Goal: Task Accomplishment & Management: Manage account settings

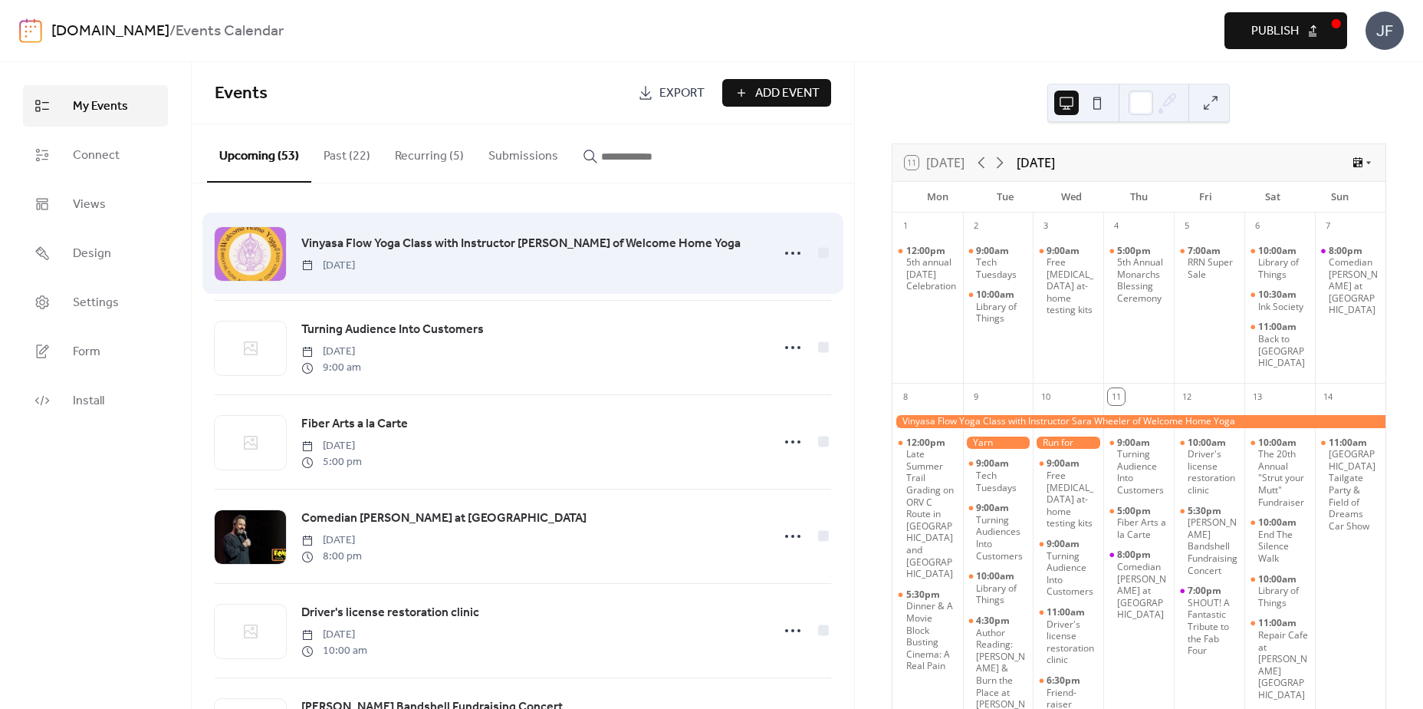
click at [590, 246] on span "Vinyasa Flow Yoga Class with Instructor [PERSON_NAME] of Welcome Home Yoga" at bounding box center [520, 244] width 439 height 18
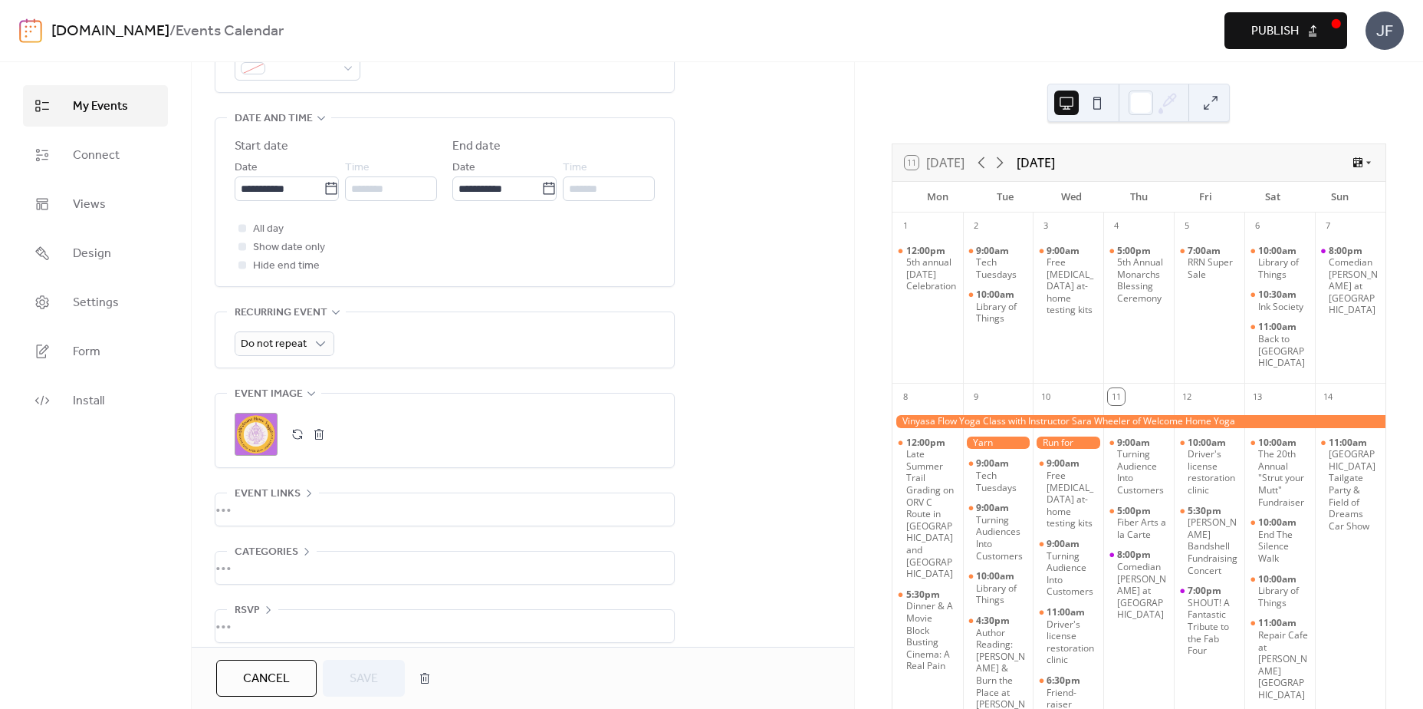
scroll to position [489, 0]
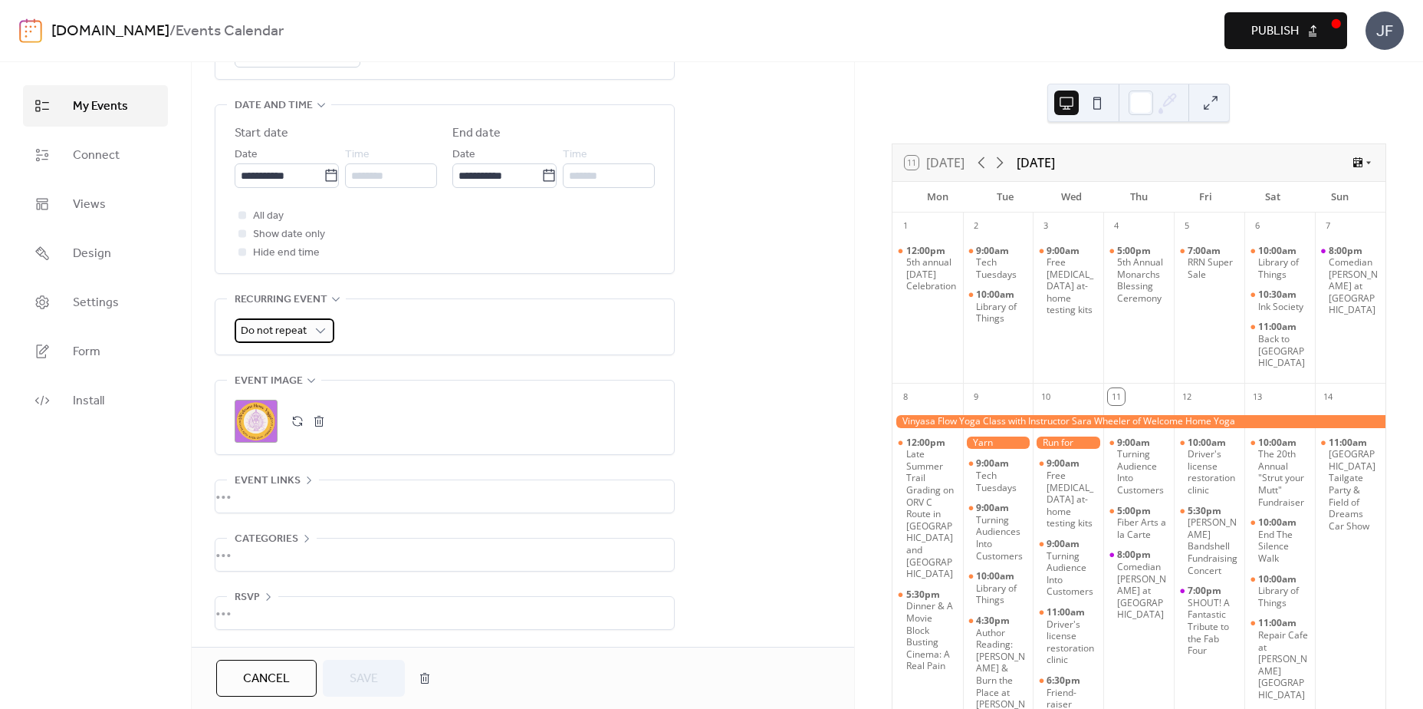
click at [294, 341] on span "Do not repeat" at bounding box center [274, 331] width 66 height 21
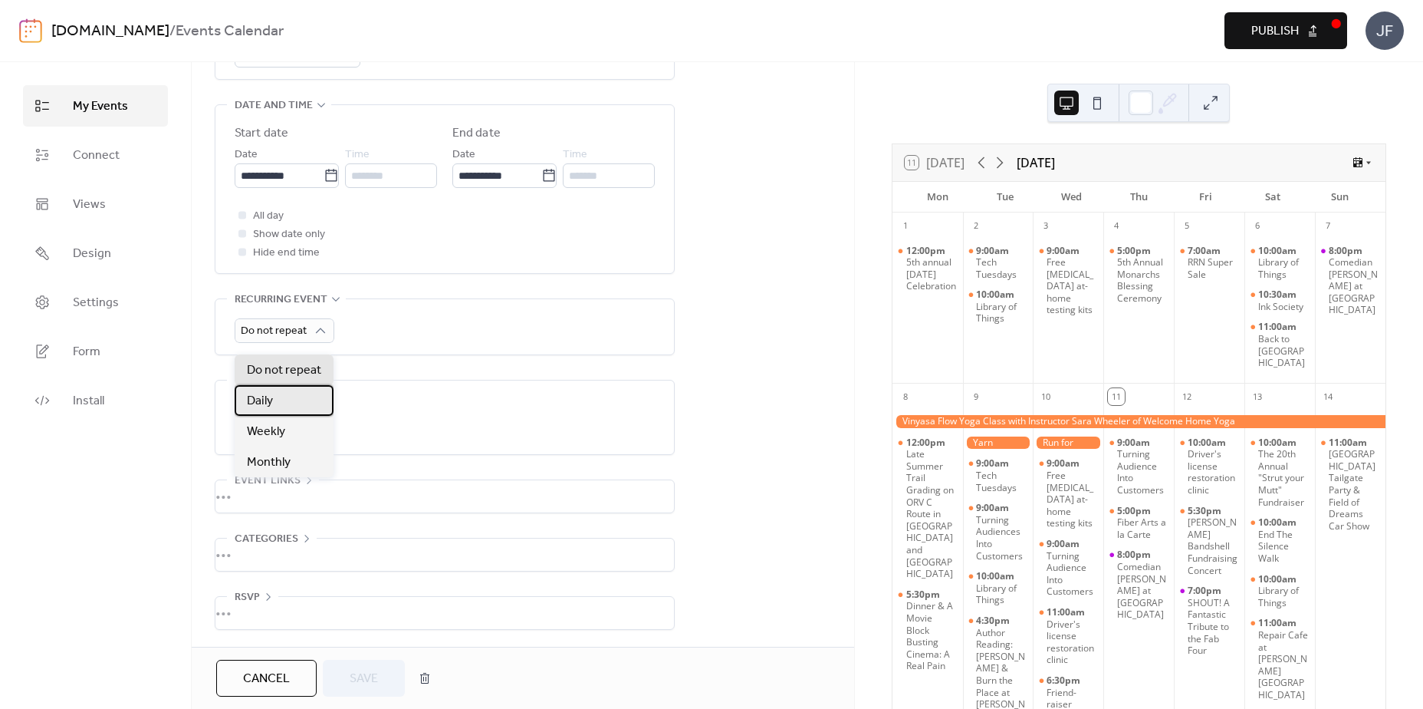
click at [287, 392] on div "Daily" at bounding box center [284, 400] width 99 height 31
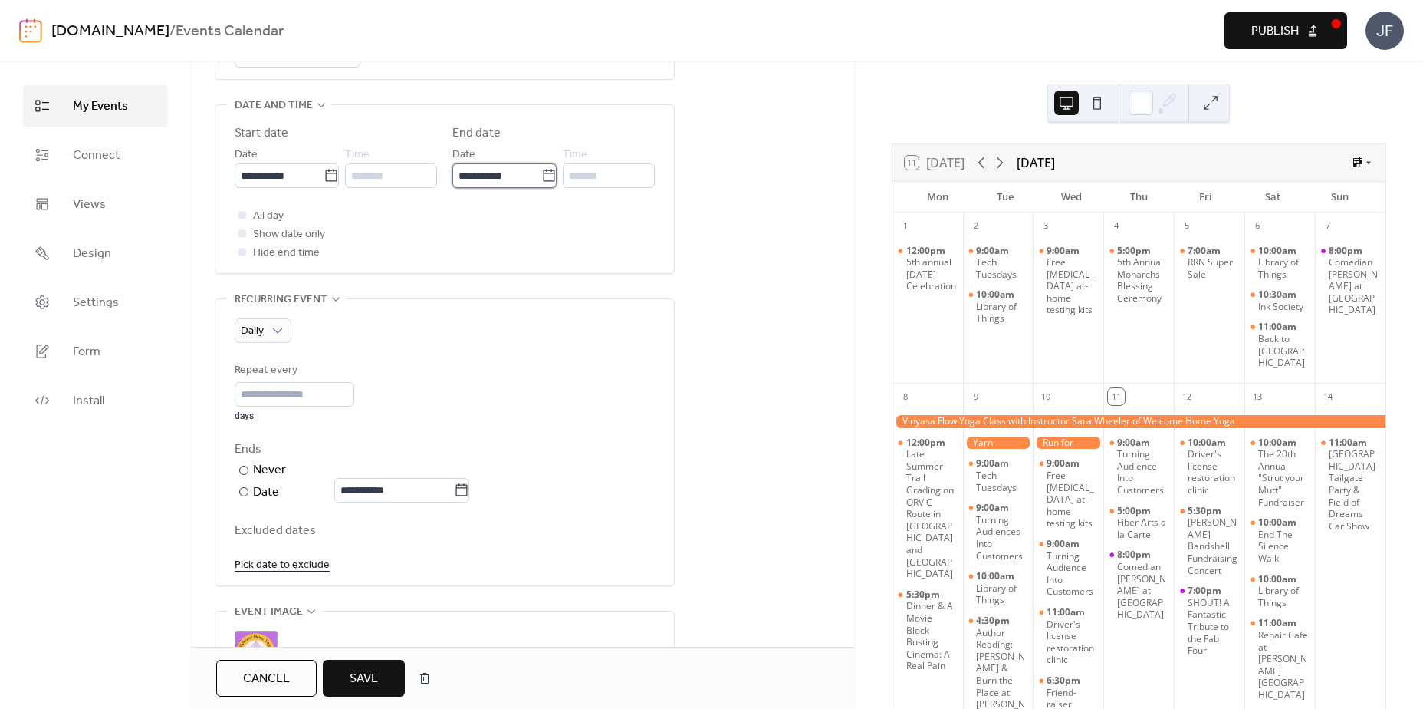
click at [526, 185] on input "**********" at bounding box center [497, 175] width 89 height 25
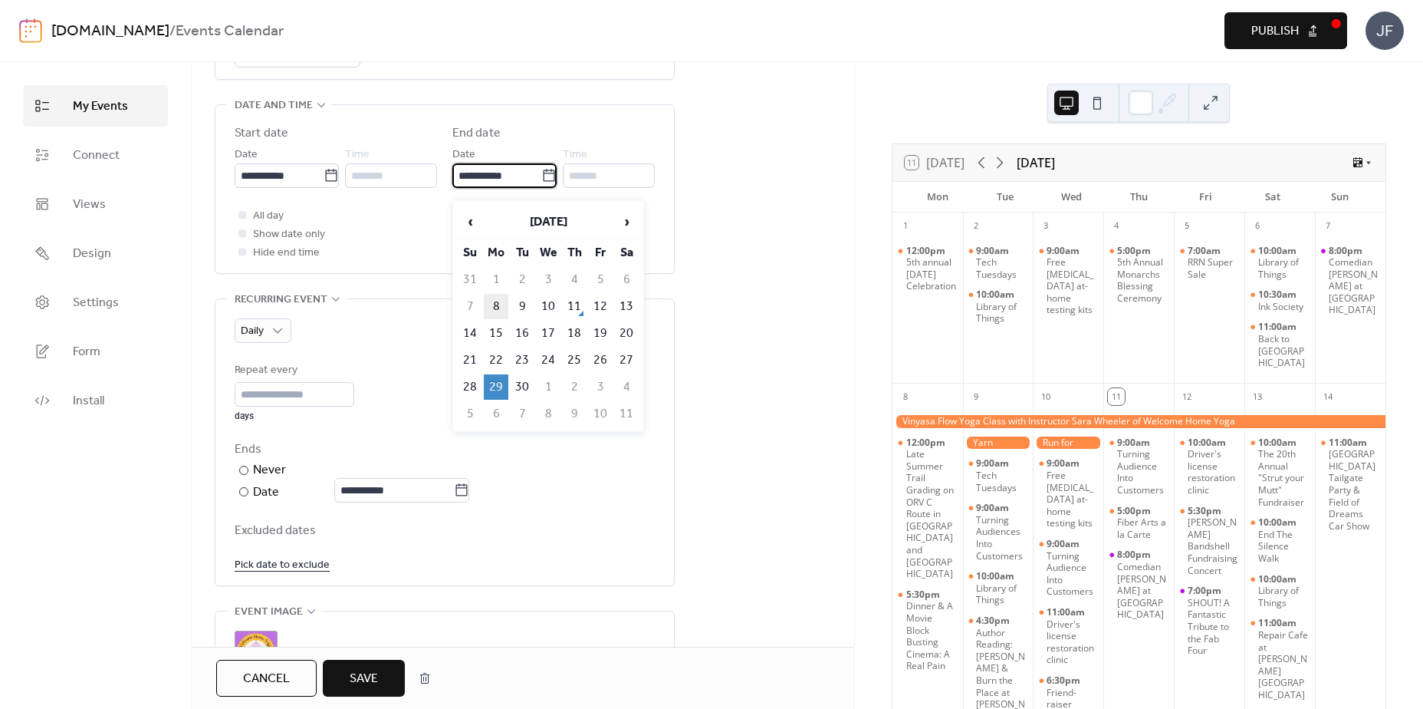
click at [505, 303] on td "8" at bounding box center [496, 306] width 25 height 25
type input "**********"
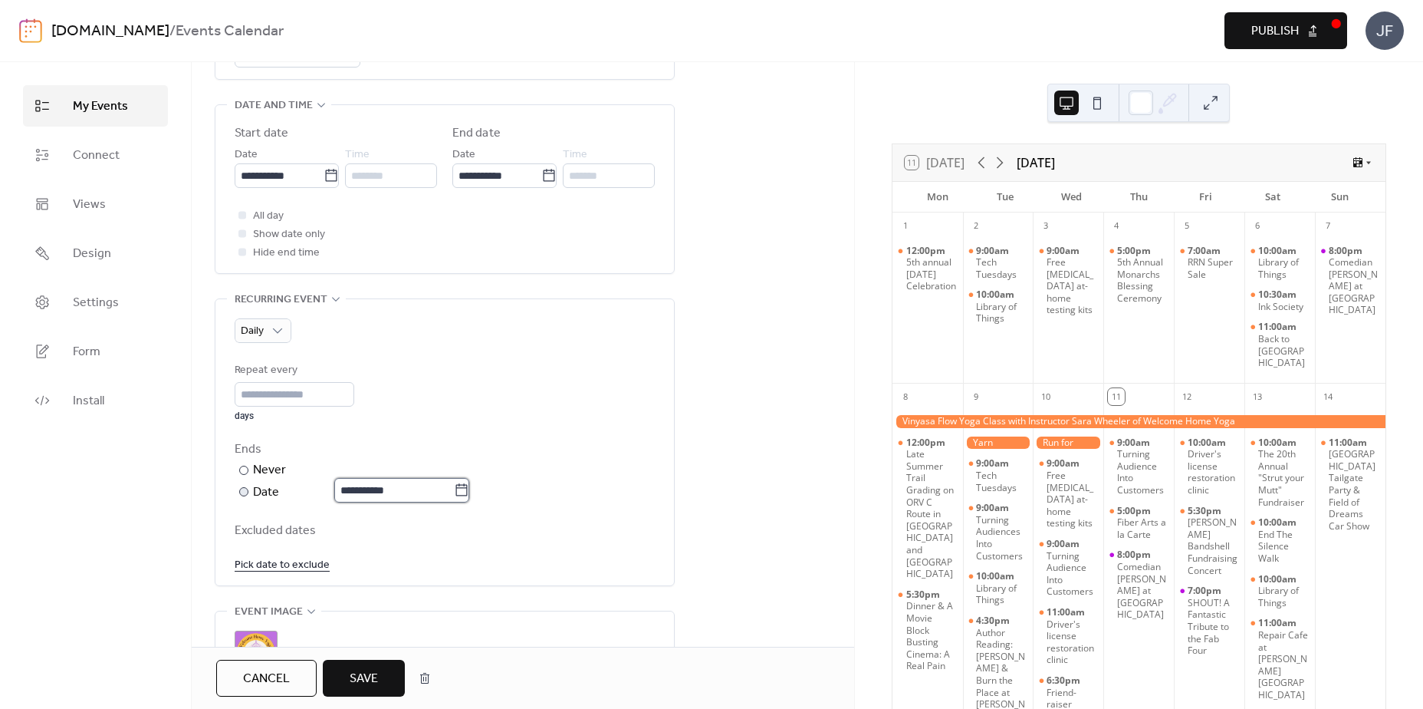
click at [453, 499] on input "**********" at bounding box center [394, 490] width 120 height 25
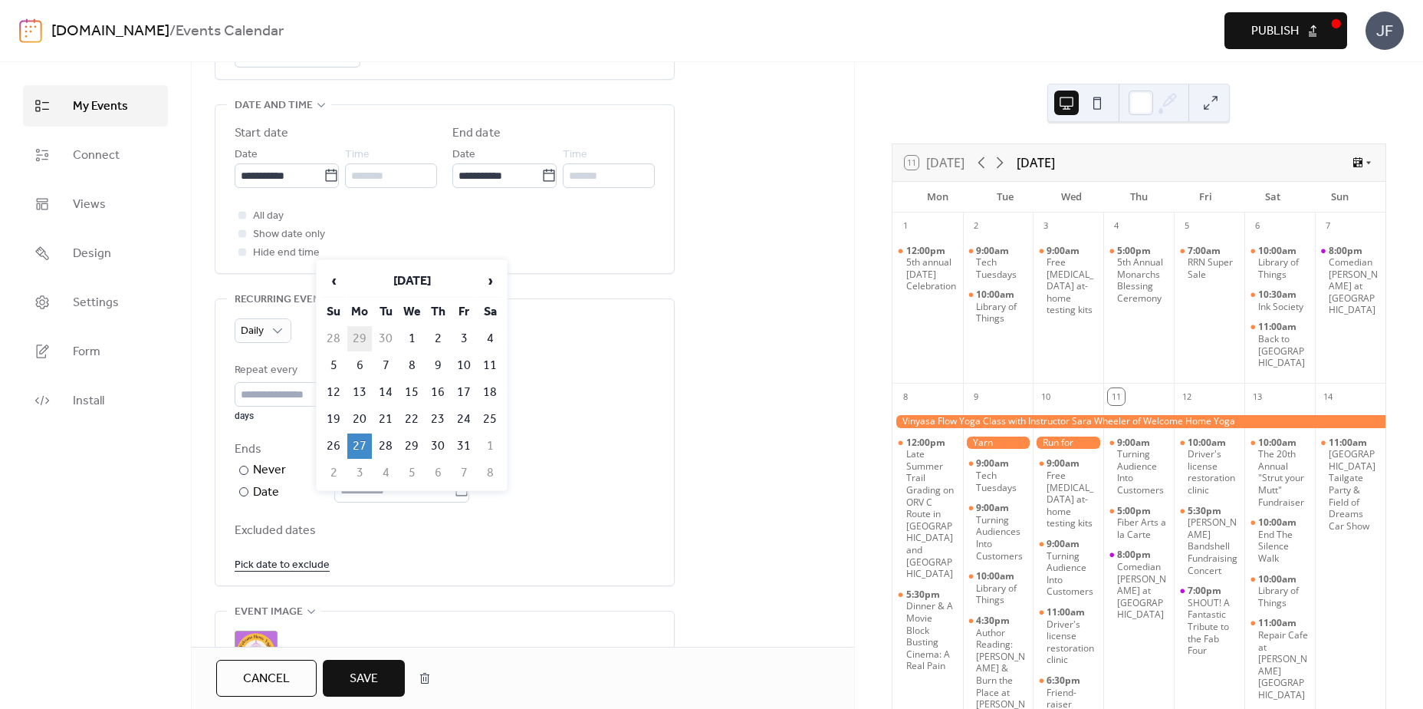
click at [362, 341] on td "29" at bounding box center [359, 338] width 25 height 25
type input "**********"
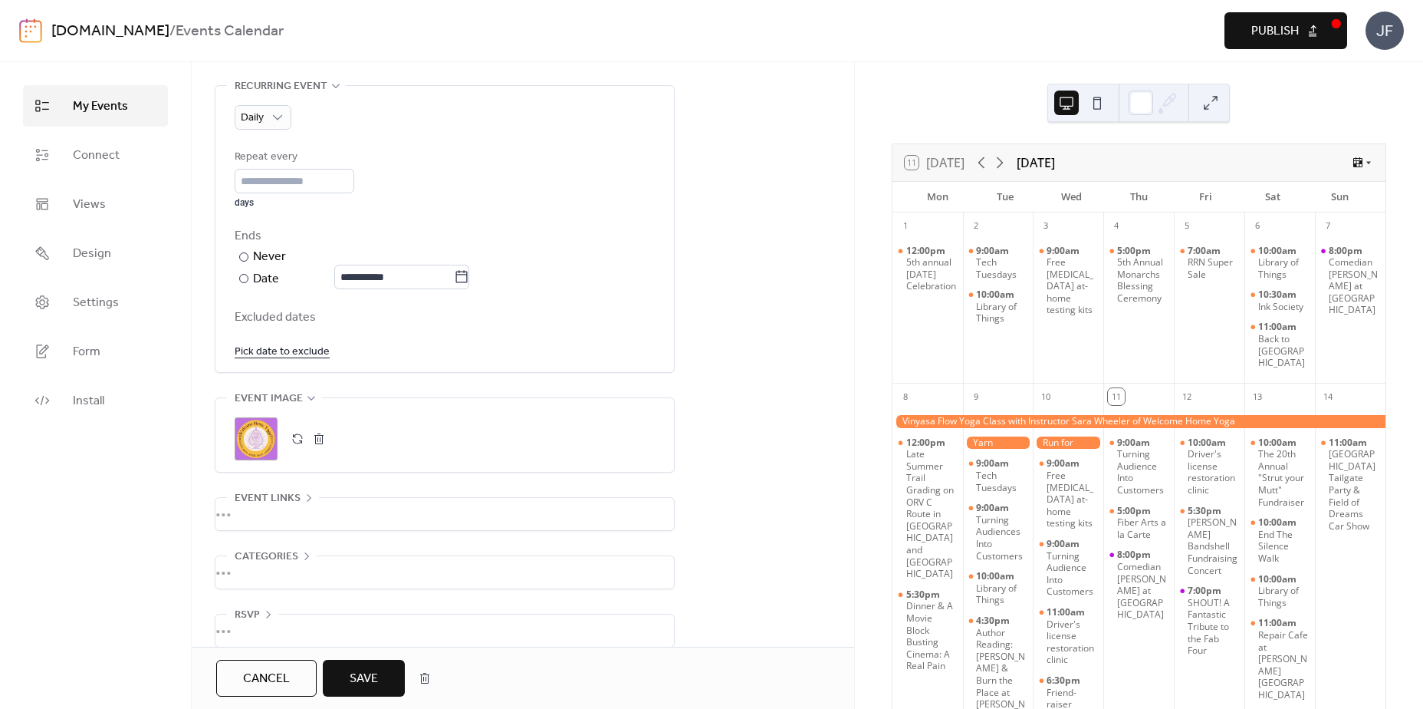
scroll to position [715, 0]
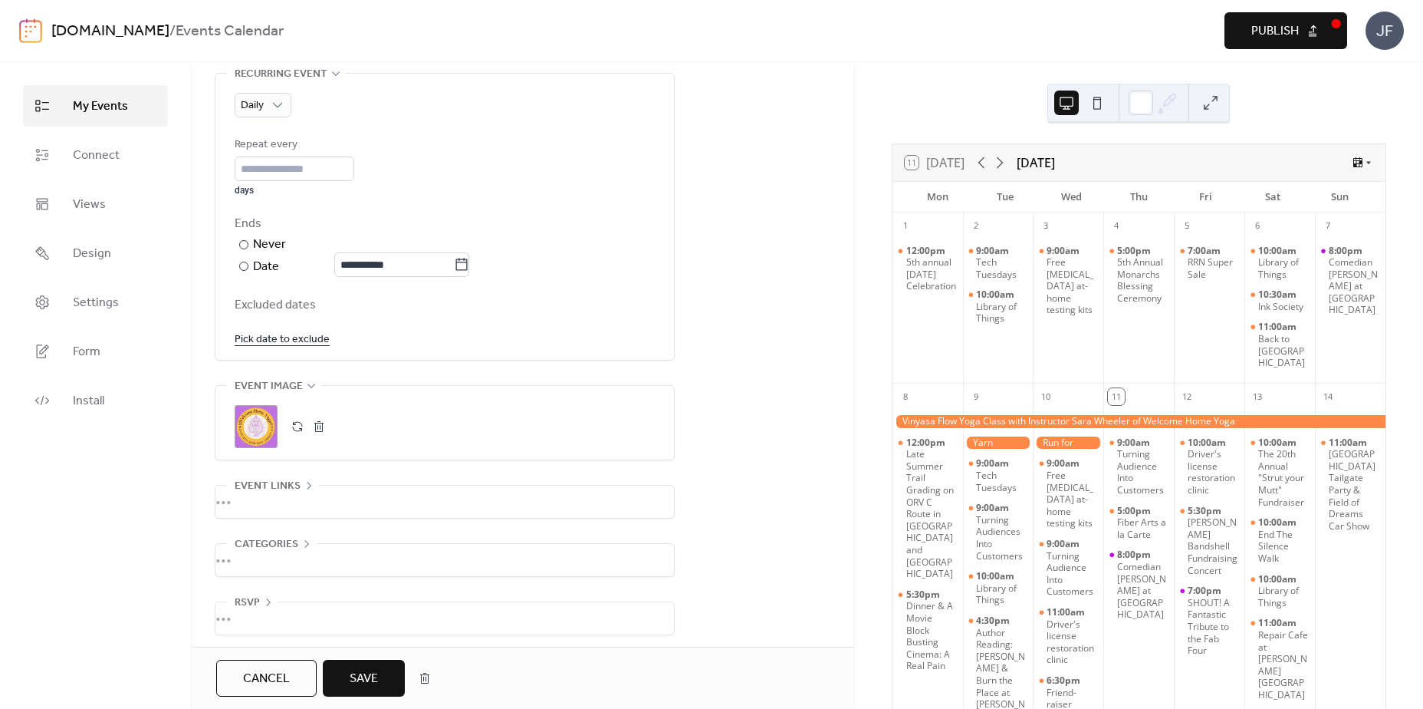
click at [358, 680] on span "Save" at bounding box center [364, 679] width 28 height 18
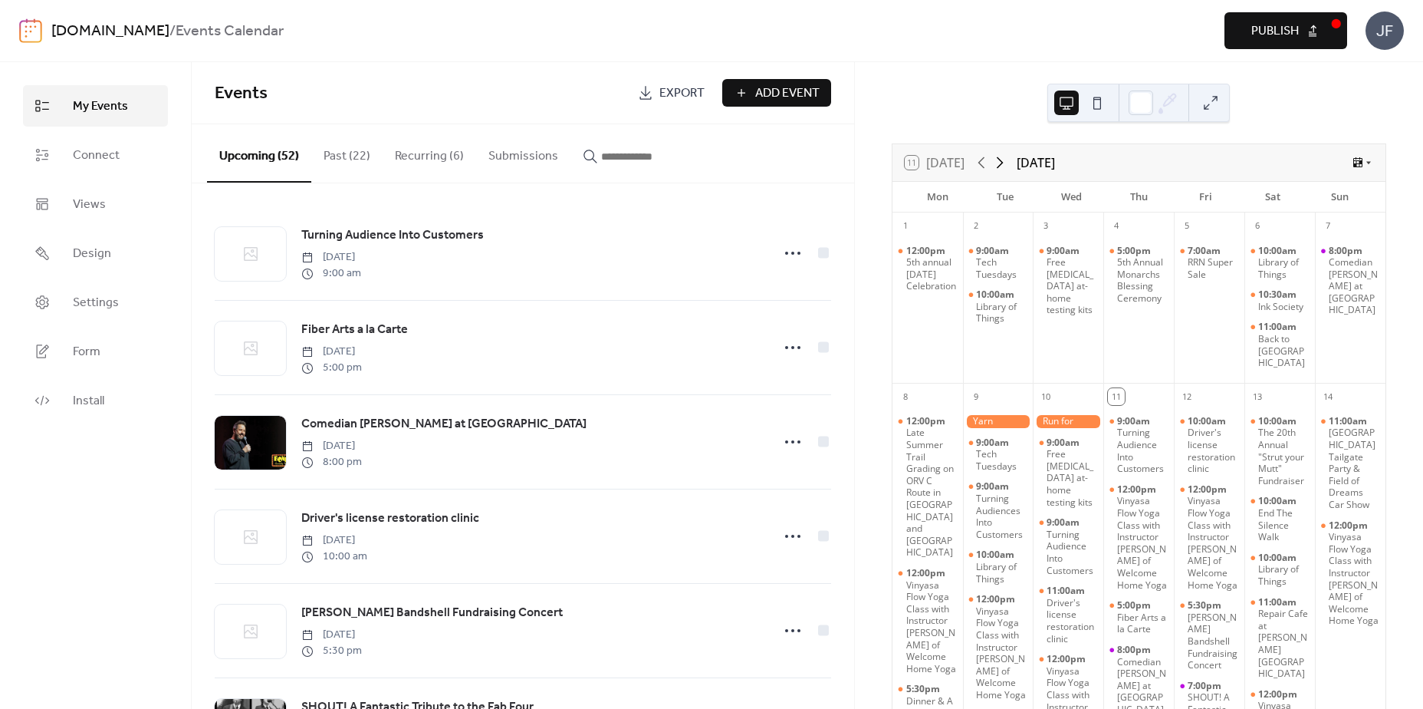
click at [1007, 168] on icon at bounding box center [1000, 162] width 18 height 18
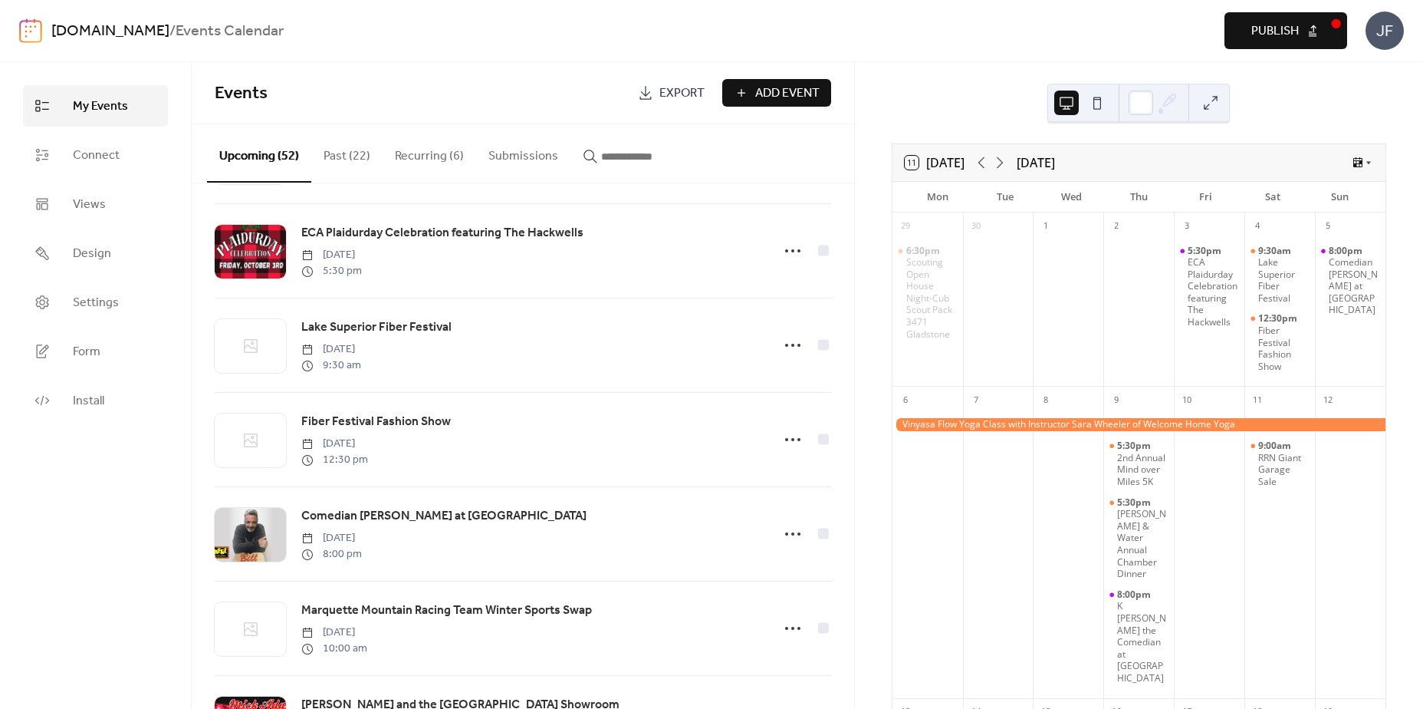
scroll to position [2460, 0]
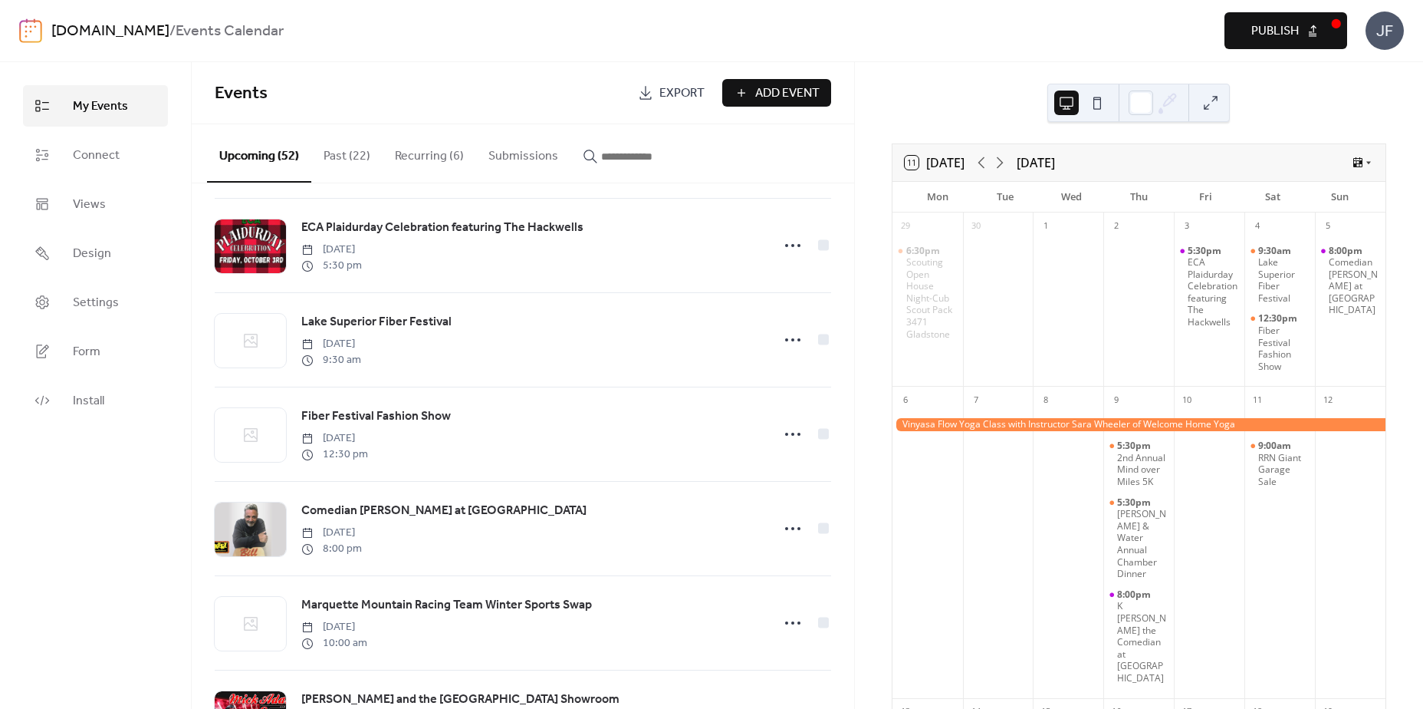
click at [420, 143] on button "Recurring (6)" at bounding box center [430, 152] width 94 height 57
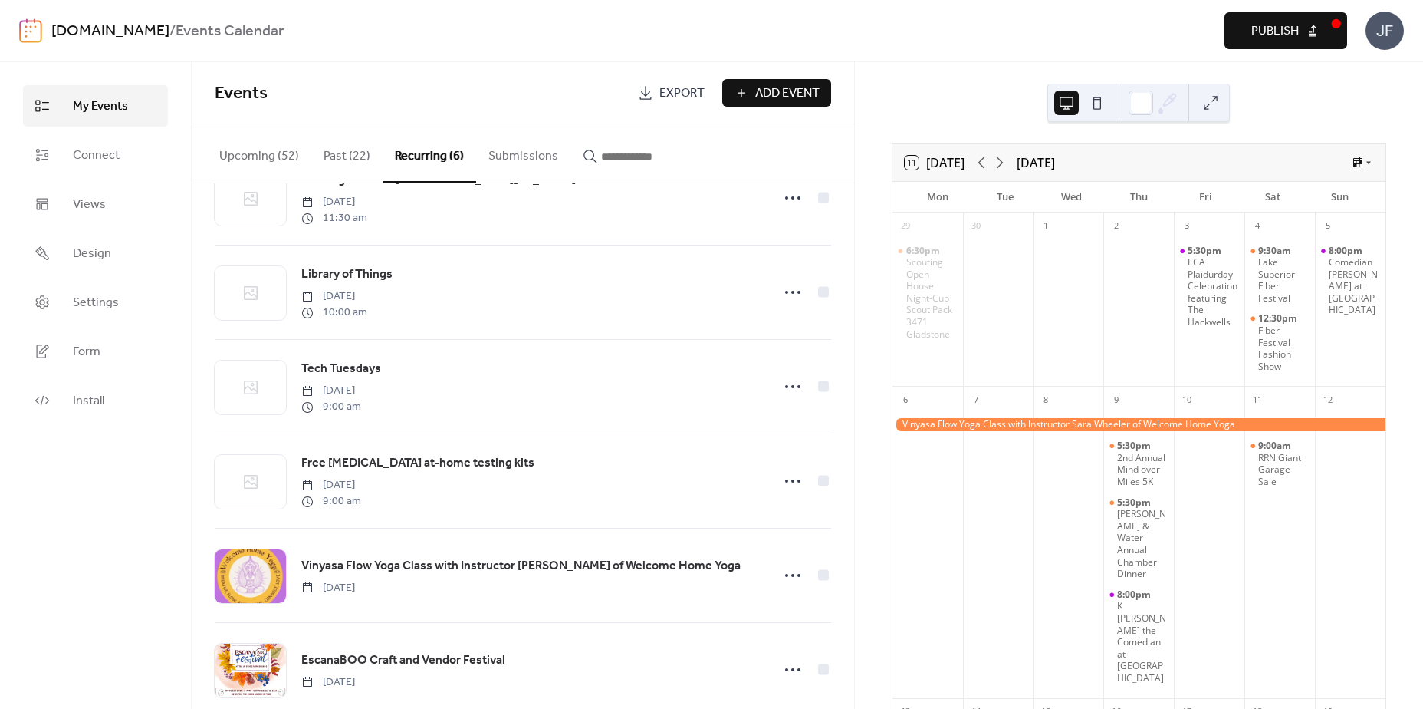
scroll to position [90, 0]
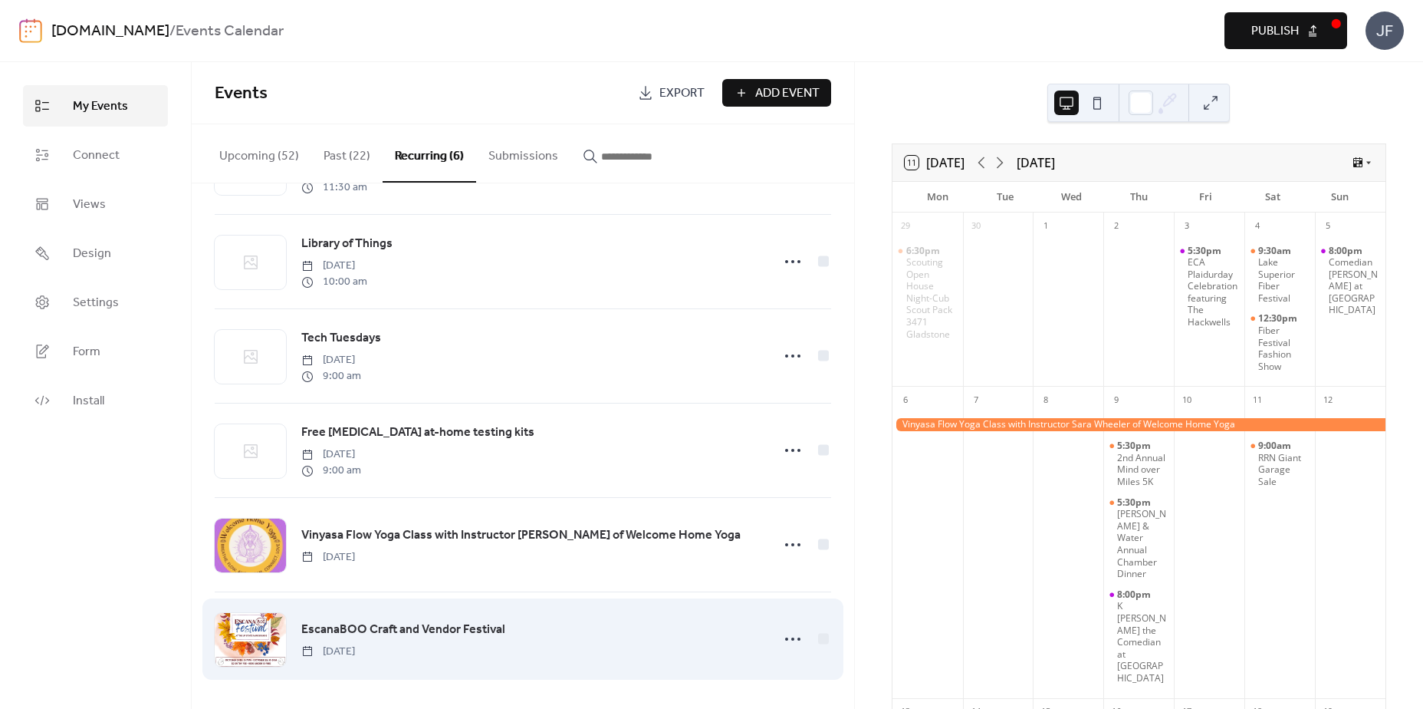
click at [471, 629] on span "EscanaBOO Craft and Vendor Festival" at bounding box center [403, 629] width 204 height 18
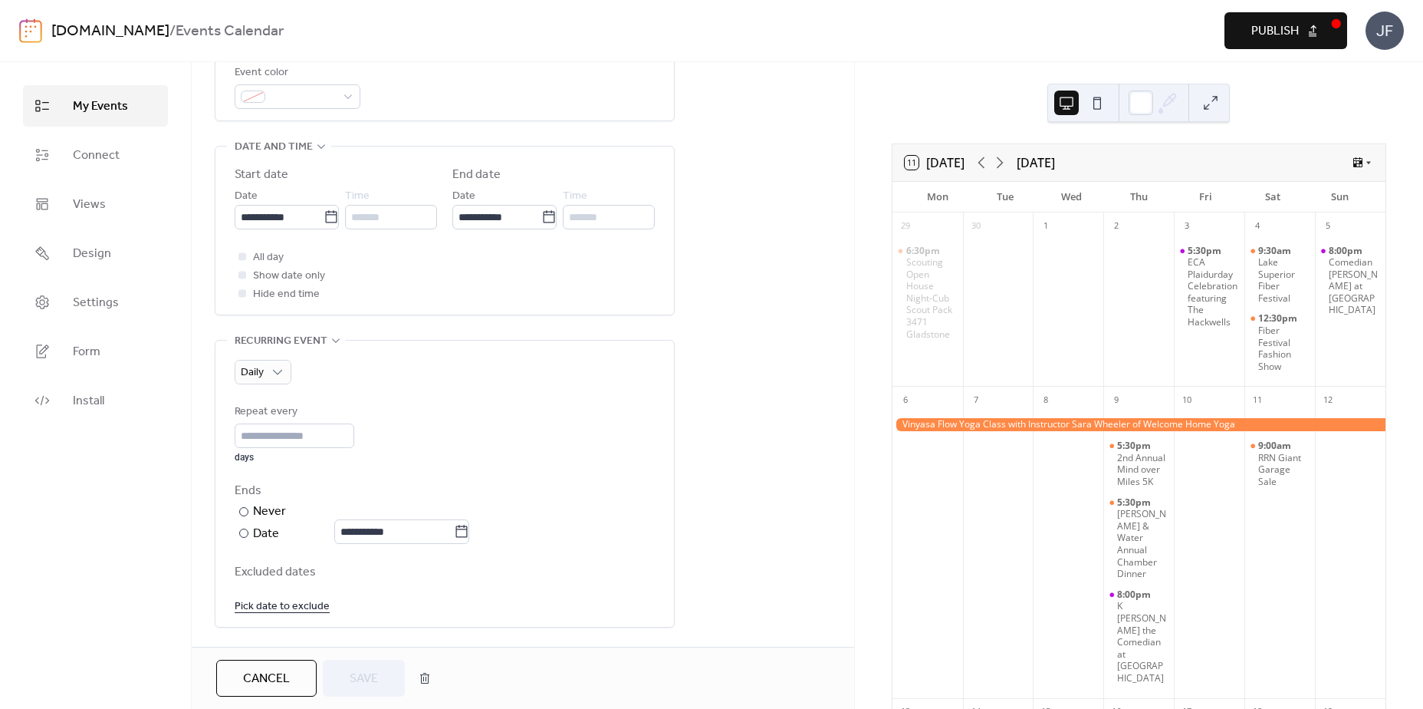
scroll to position [548, 0]
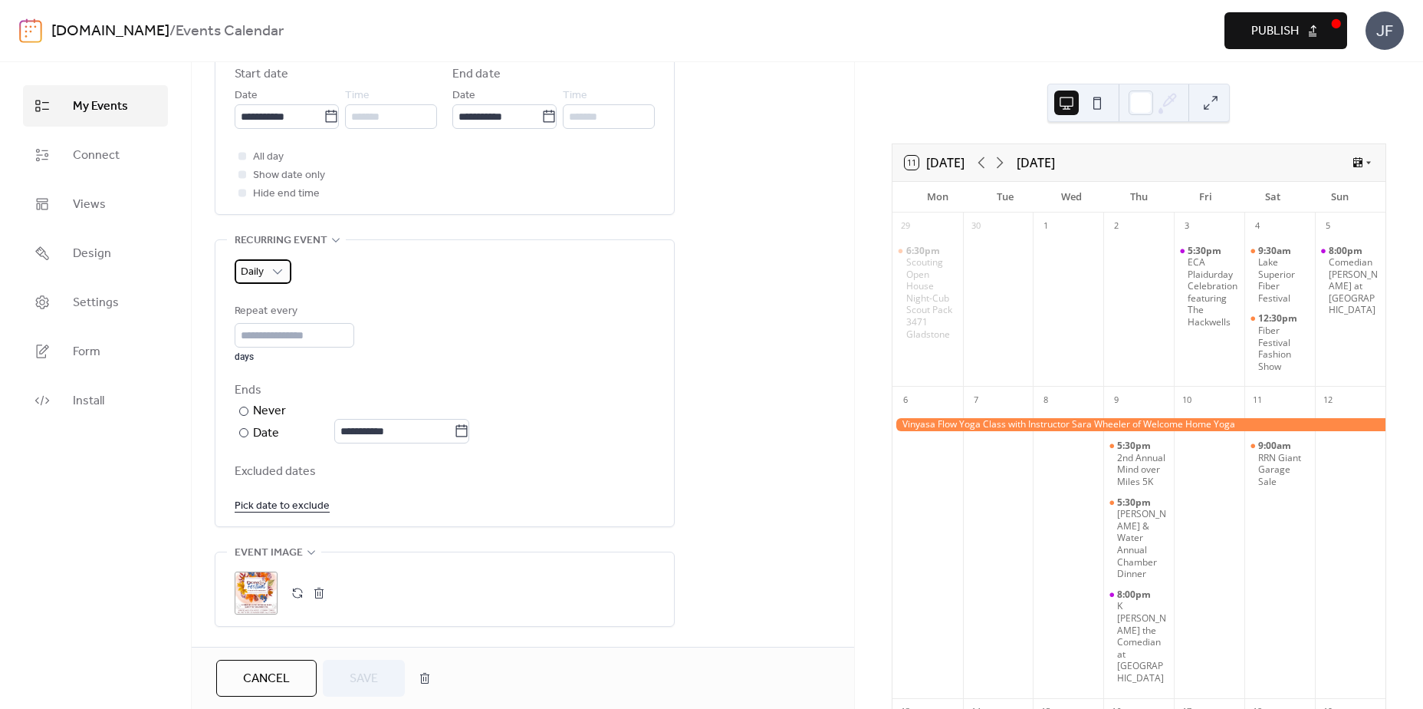
click at [272, 284] on div "Daily" at bounding box center [263, 271] width 57 height 25
click at [288, 306] on span "Do not repeat" at bounding box center [284, 311] width 74 height 18
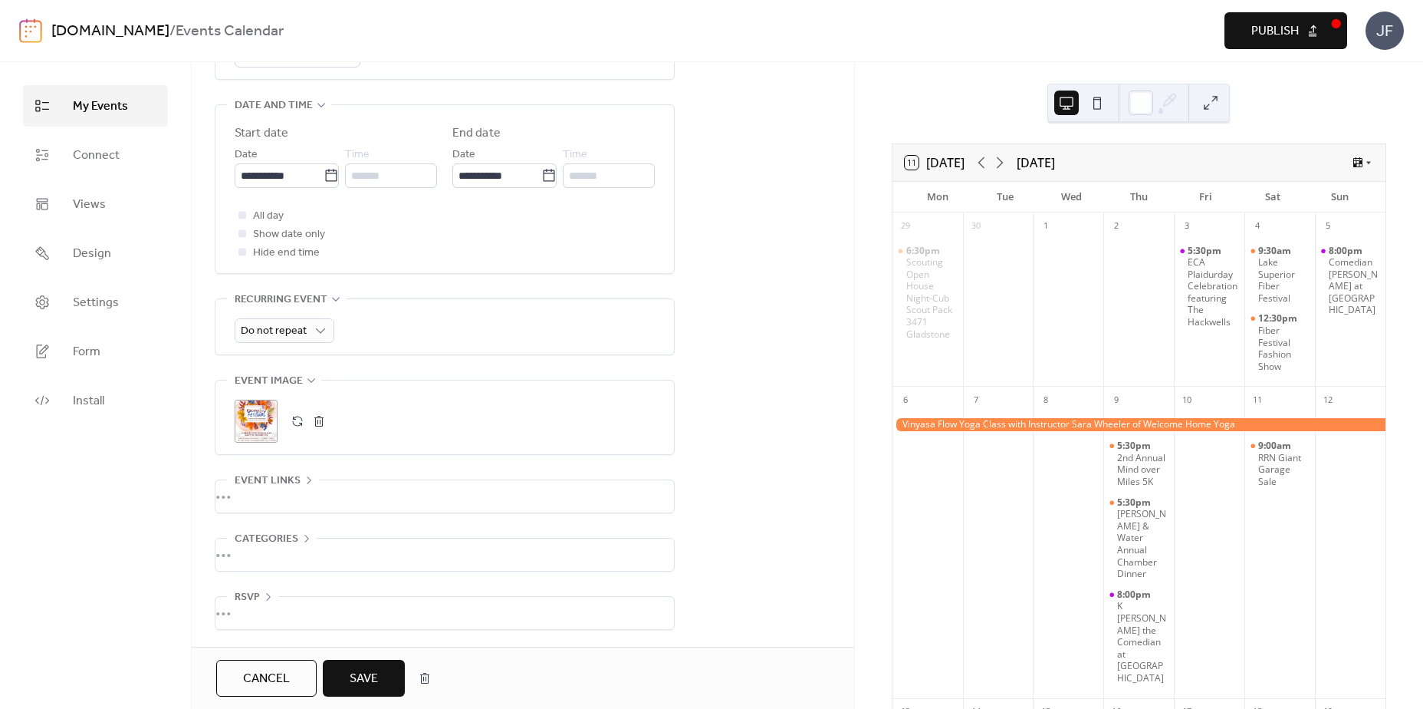
click at [366, 672] on span "Save" at bounding box center [364, 679] width 28 height 18
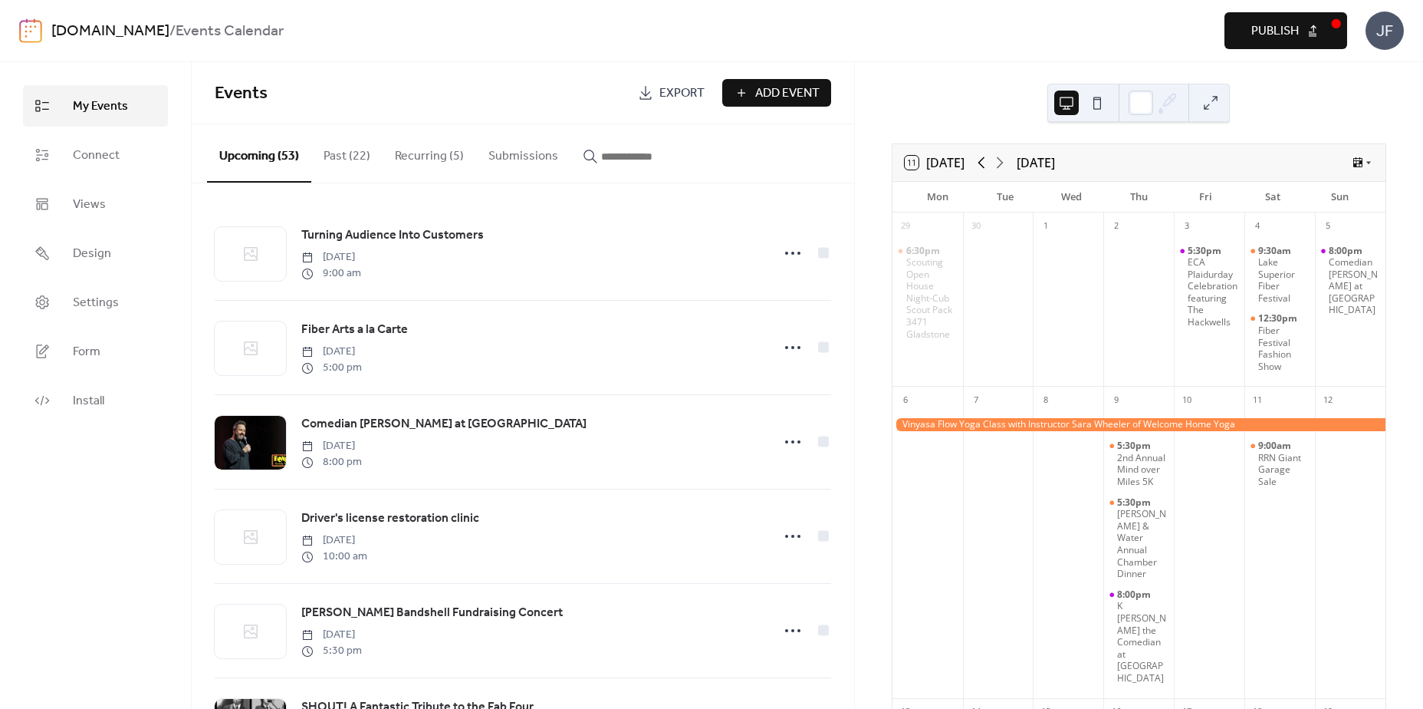
click at [989, 166] on icon at bounding box center [981, 162] width 18 height 18
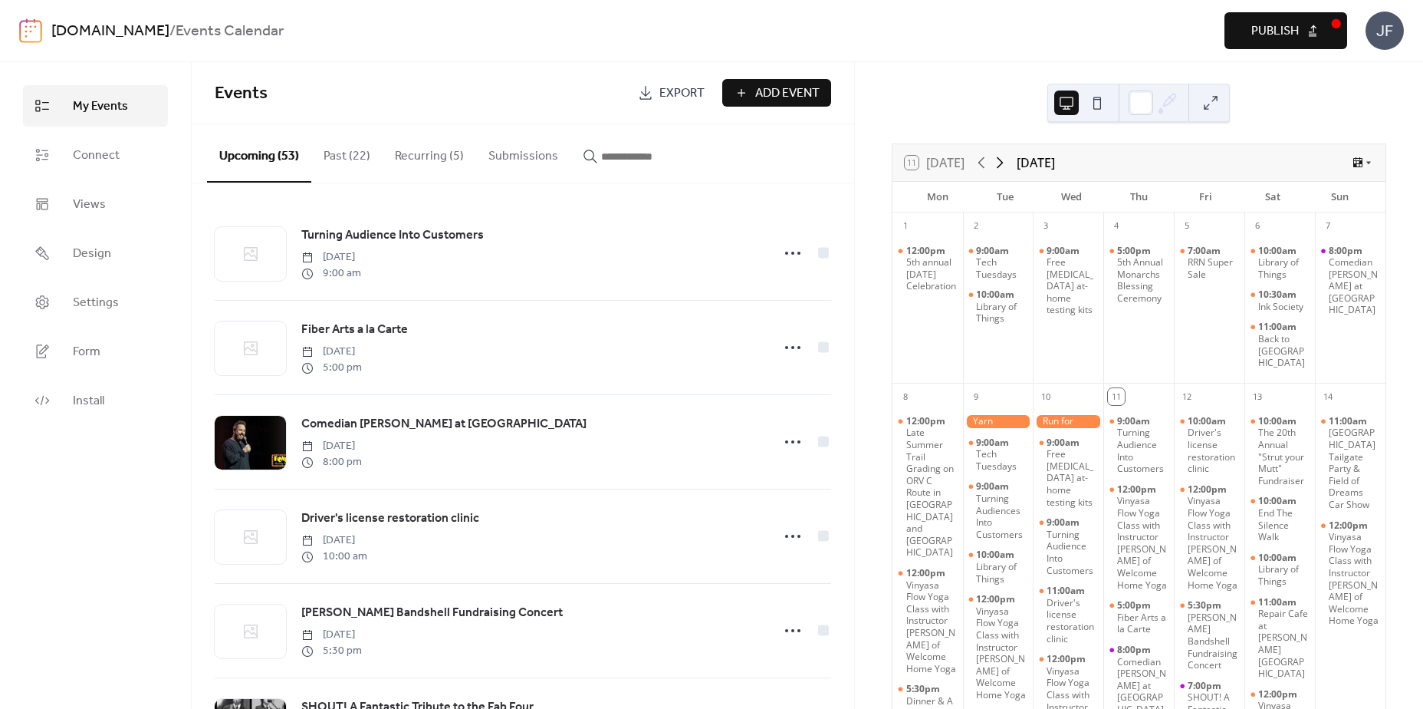
click at [1004, 166] on icon at bounding box center [1000, 162] width 18 height 18
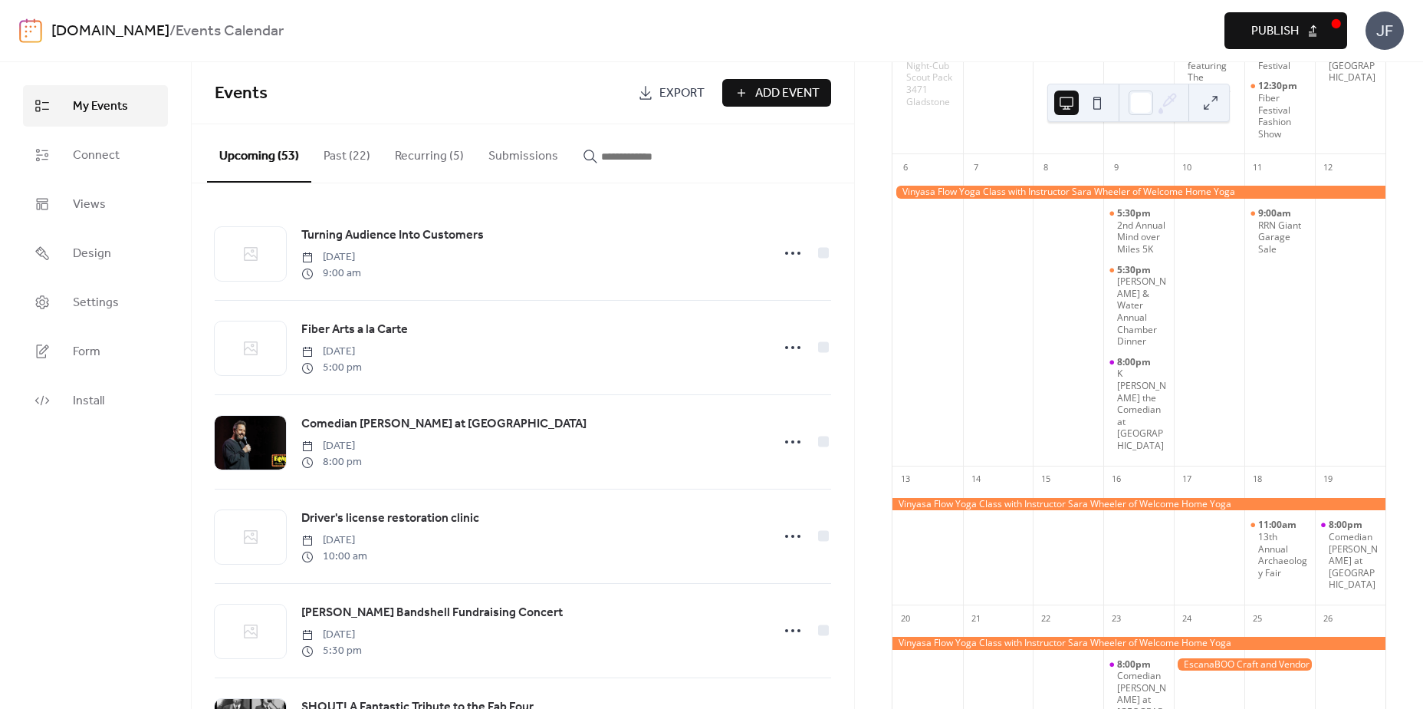
scroll to position [390, 0]
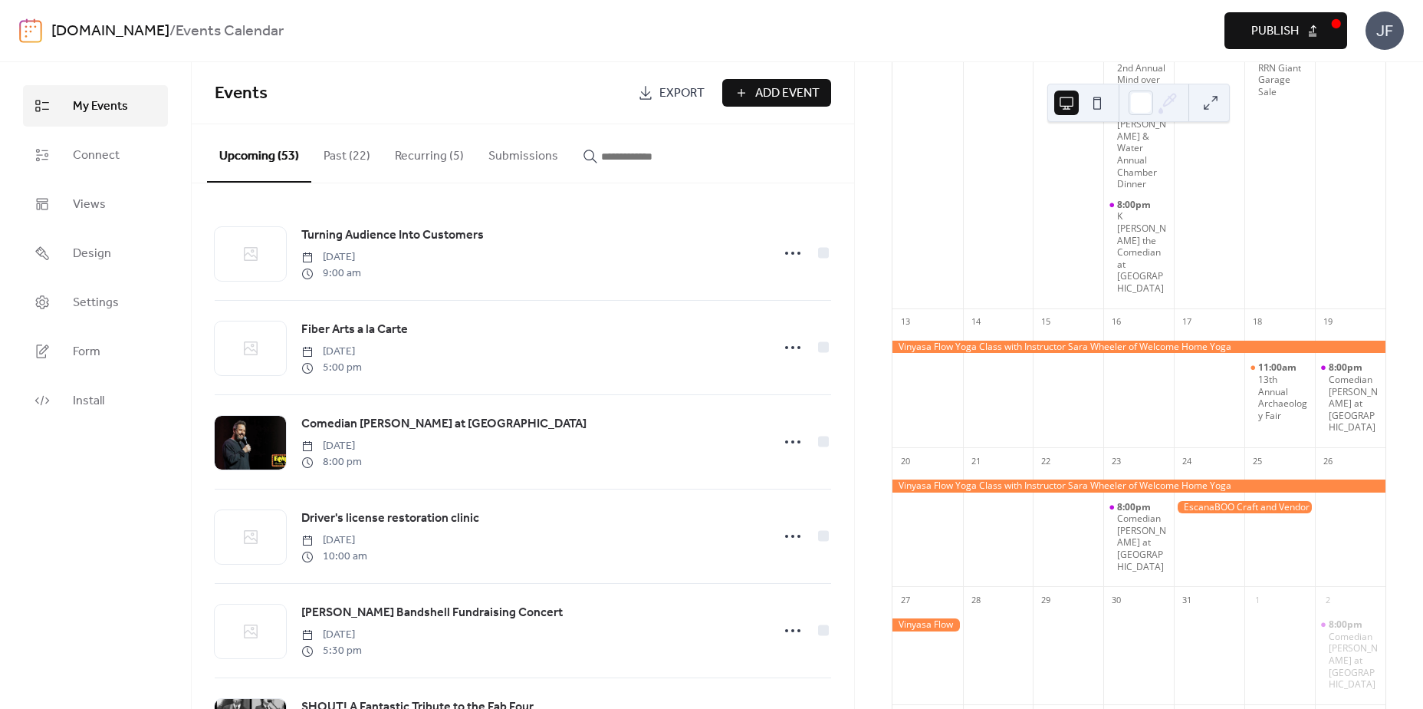
click at [439, 157] on button "Recurring (5)" at bounding box center [430, 152] width 94 height 57
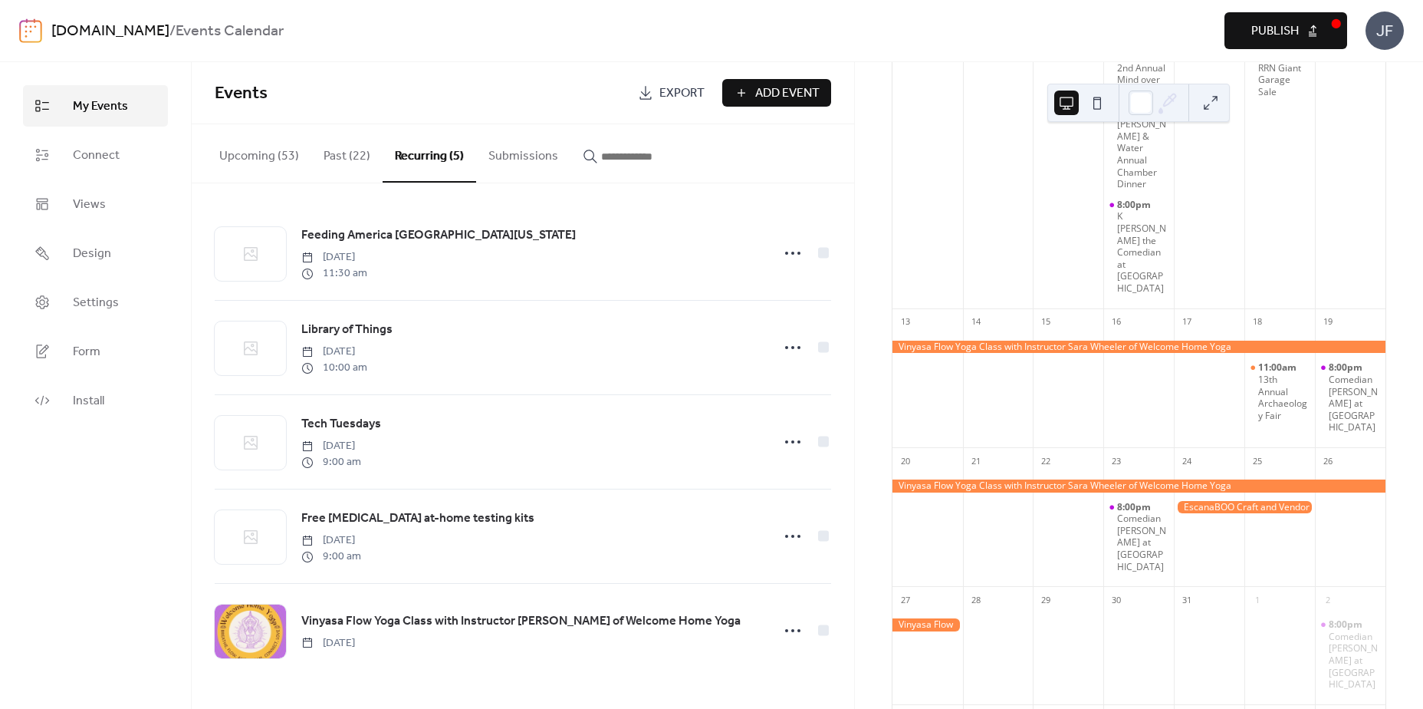
click at [255, 159] on button "Upcoming (53)" at bounding box center [259, 152] width 104 height 57
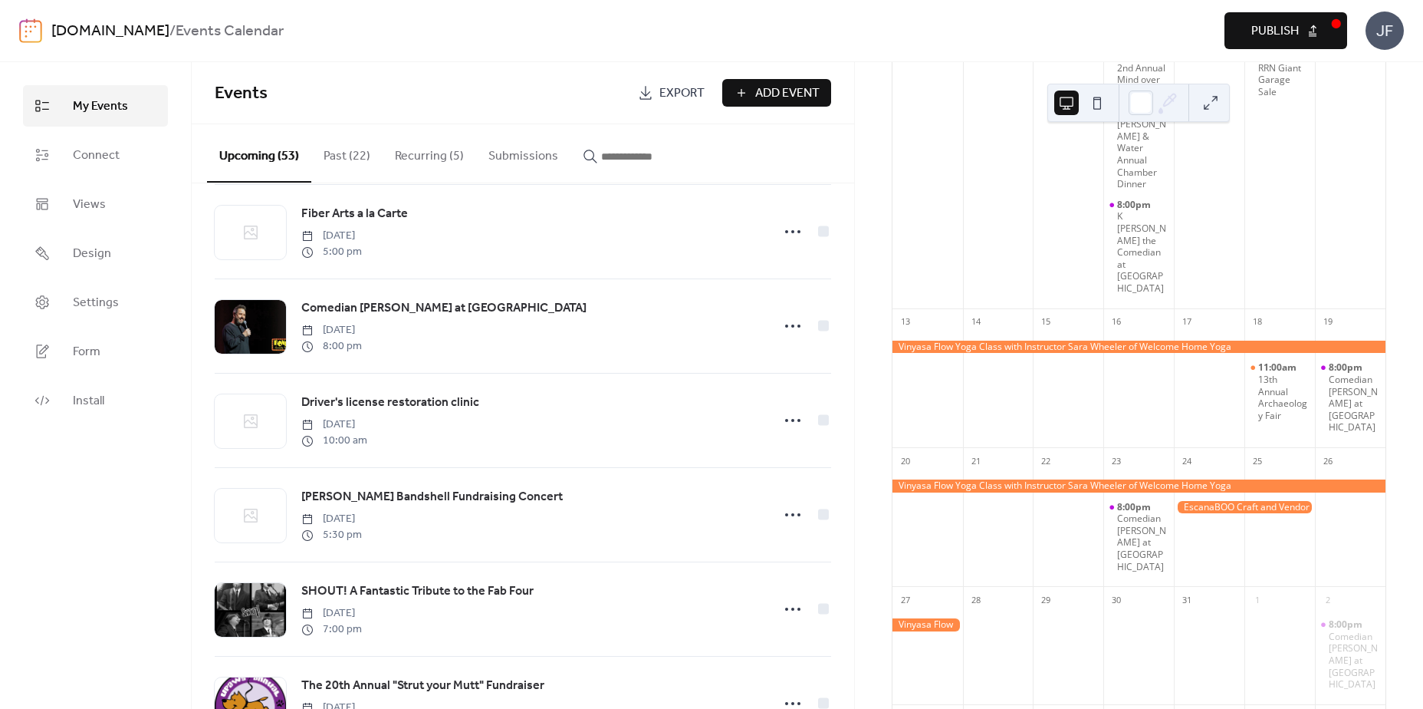
scroll to position [125, 0]
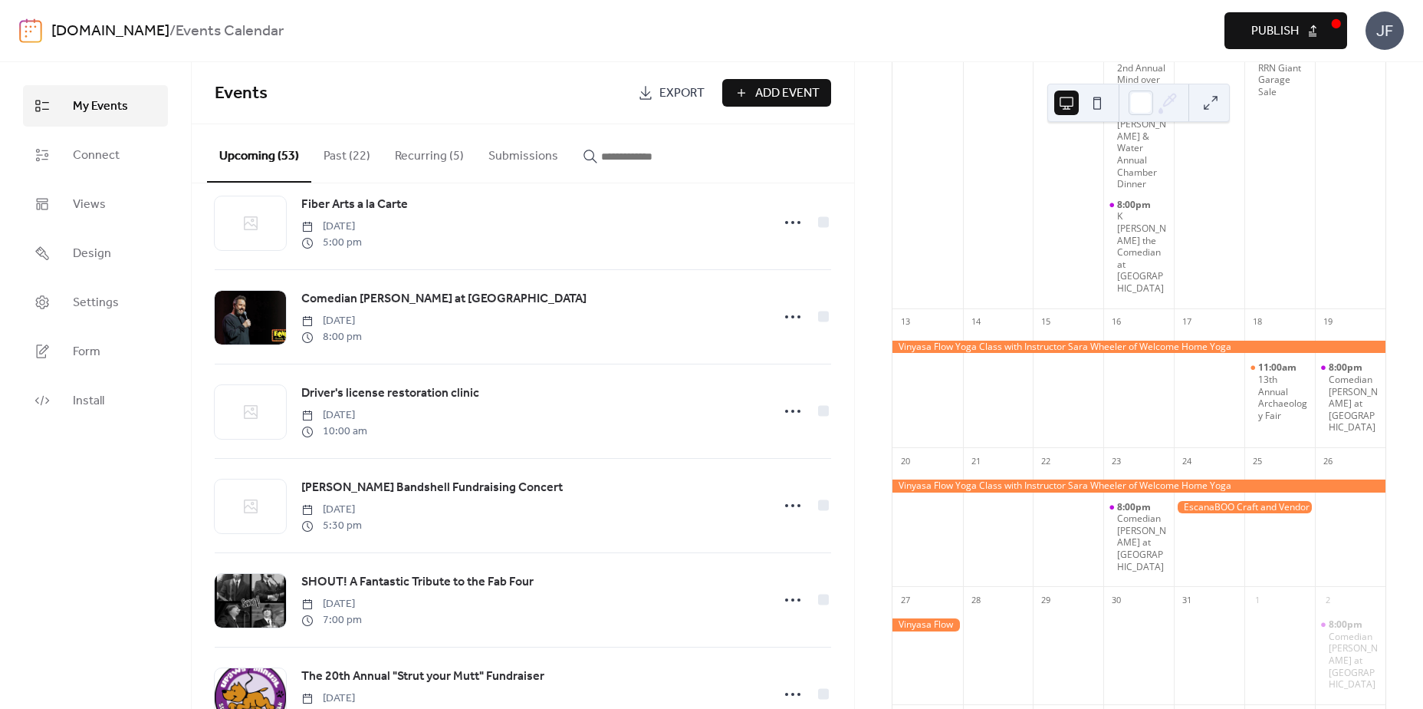
click at [969, 350] on div at bounding box center [1139, 347] width 493 height 13
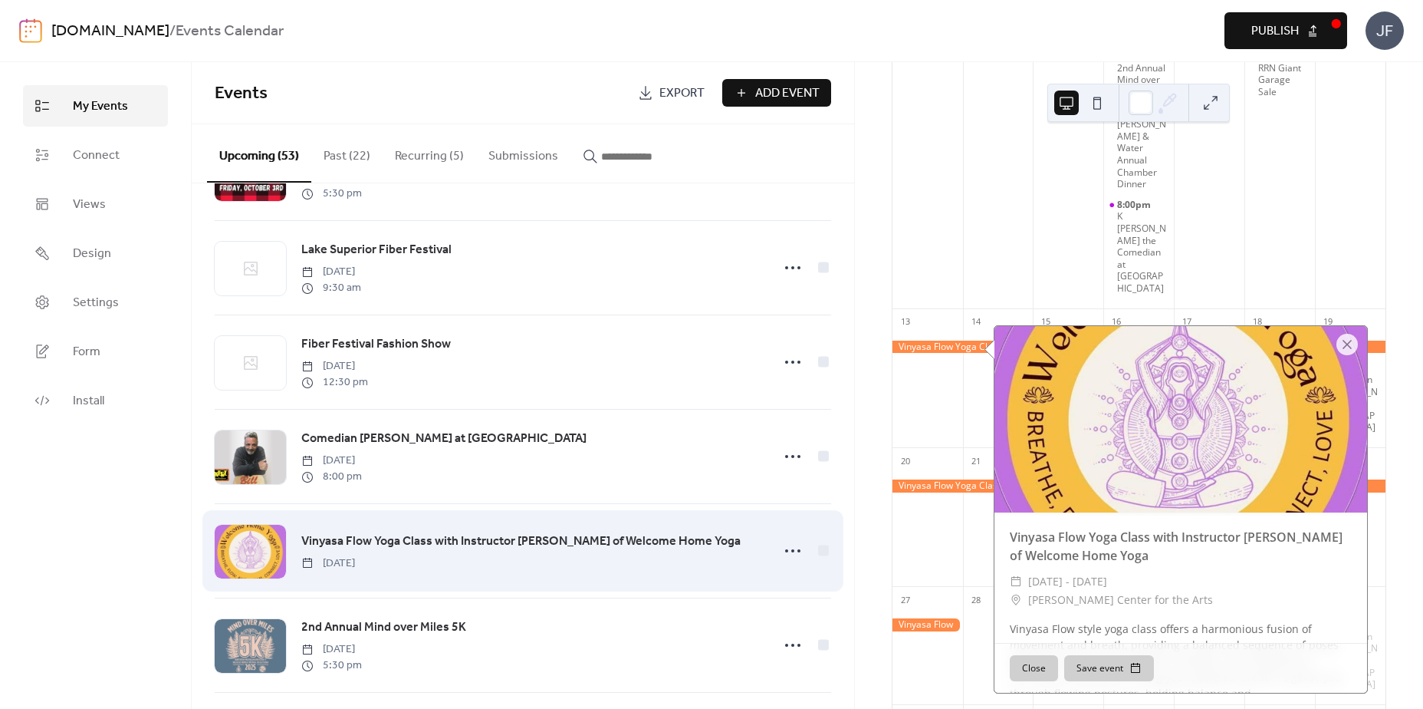
scroll to position [2541, 0]
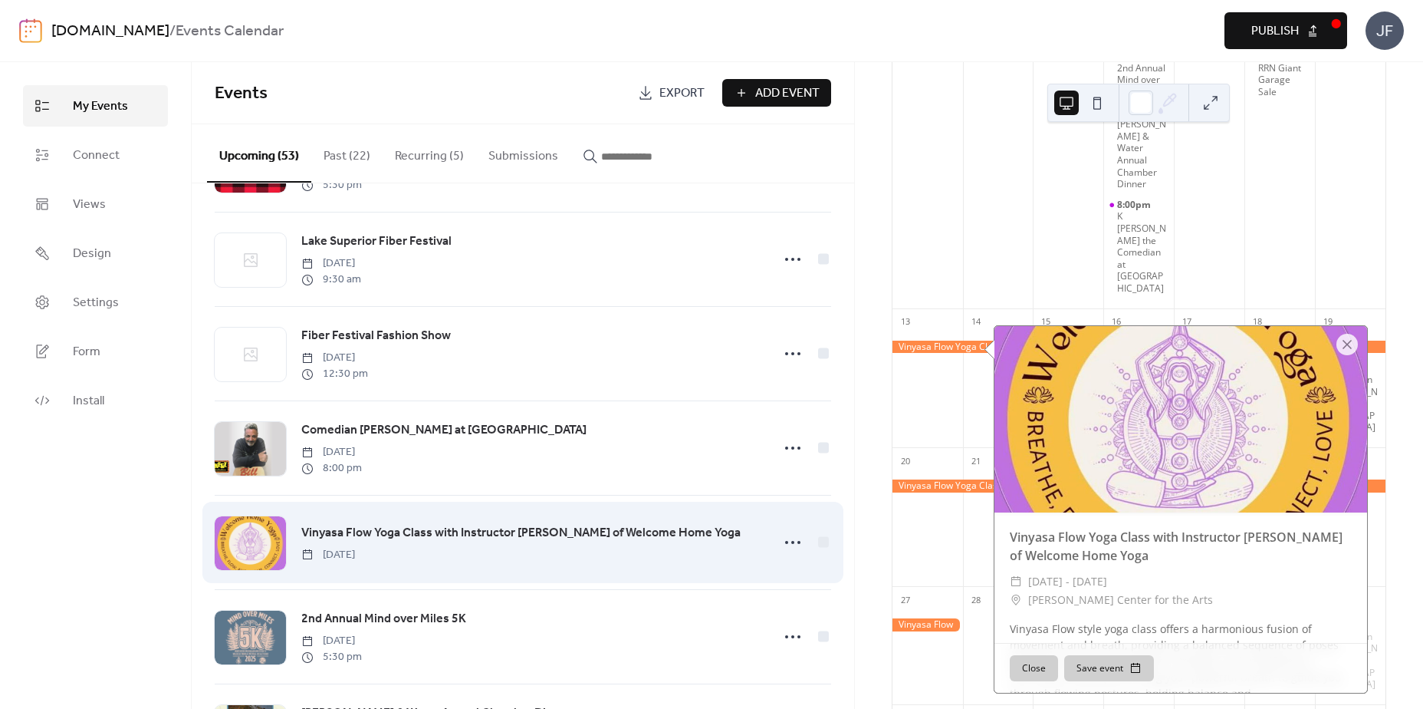
click at [539, 542] on span "Vinyasa Flow Yoga Class with Instructor [PERSON_NAME] of Welcome Home Yoga" at bounding box center [520, 533] width 439 height 18
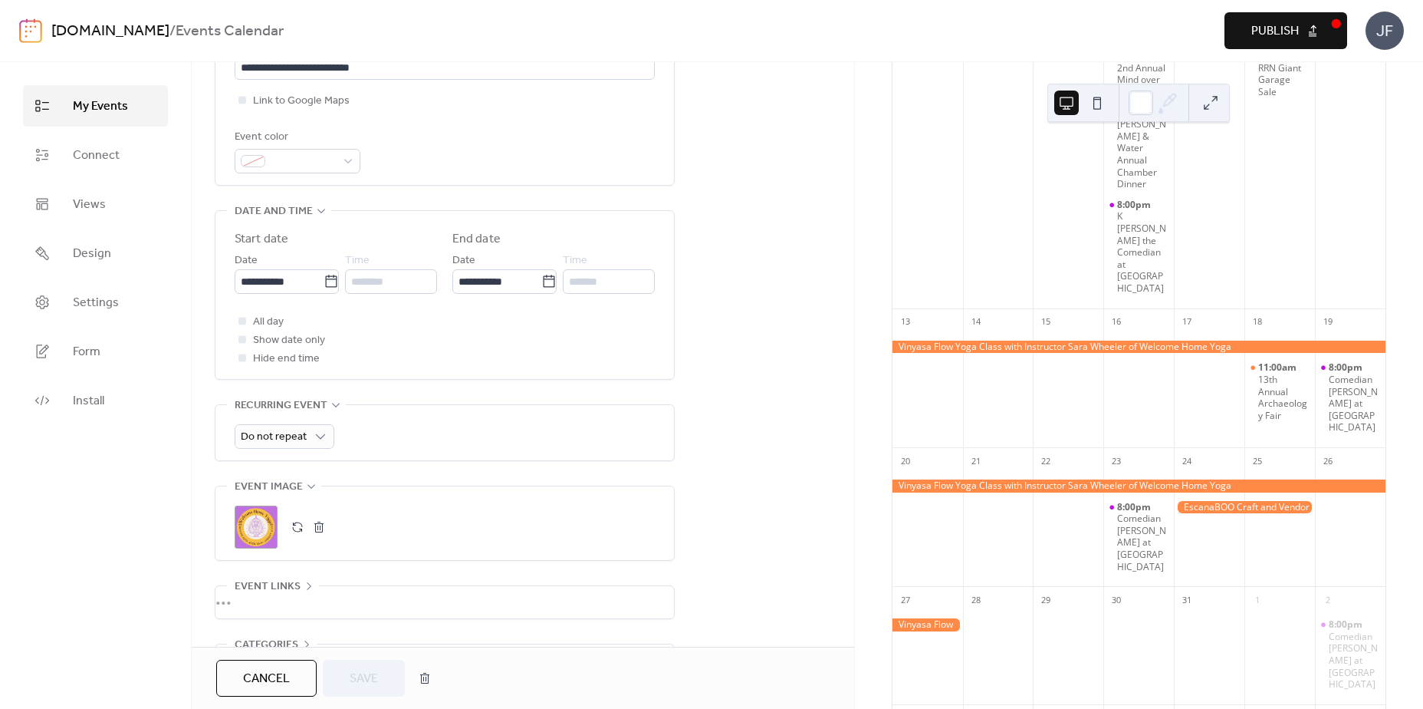
scroll to position [390, 0]
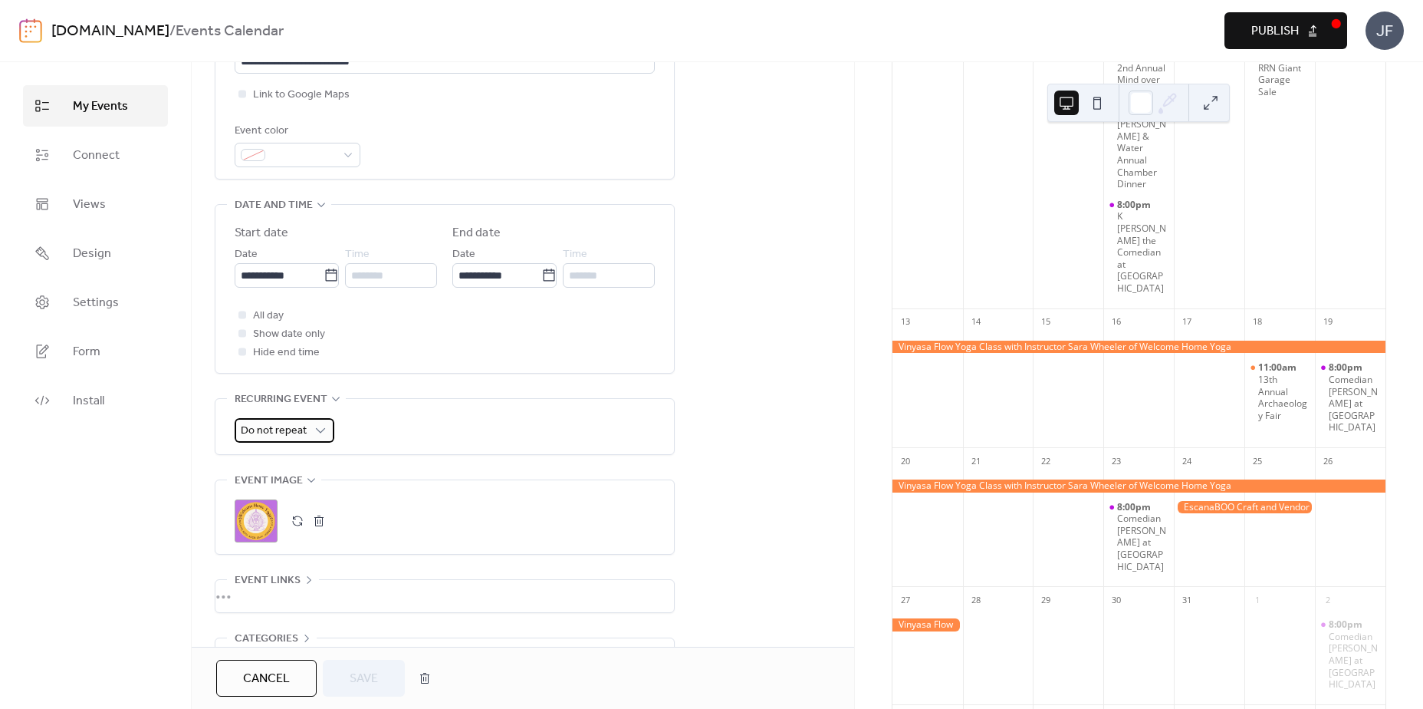
click at [302, 435] on span "Do not repeat" at bounding box center [274, 430] width 66 height 21
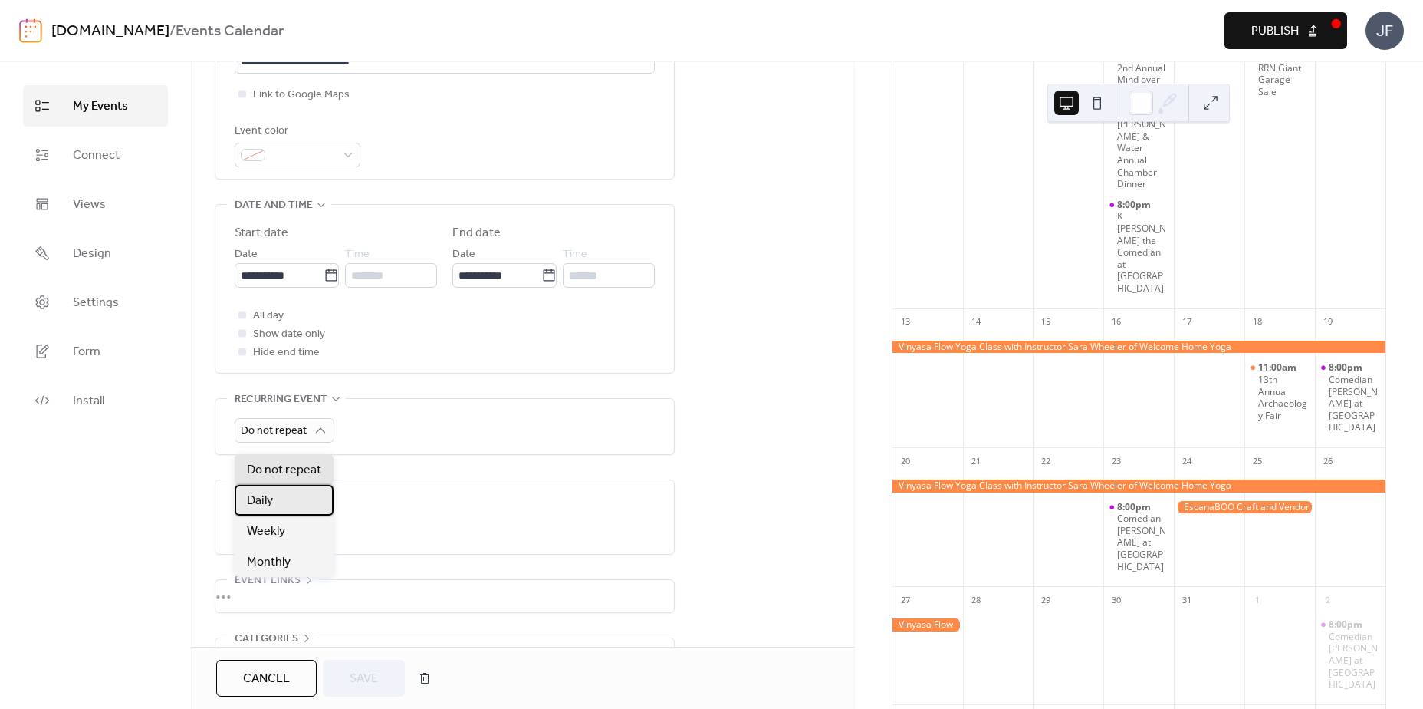
click at [294, 491] on div "Daily" at bounding box center [284, 500] width 99 height 31
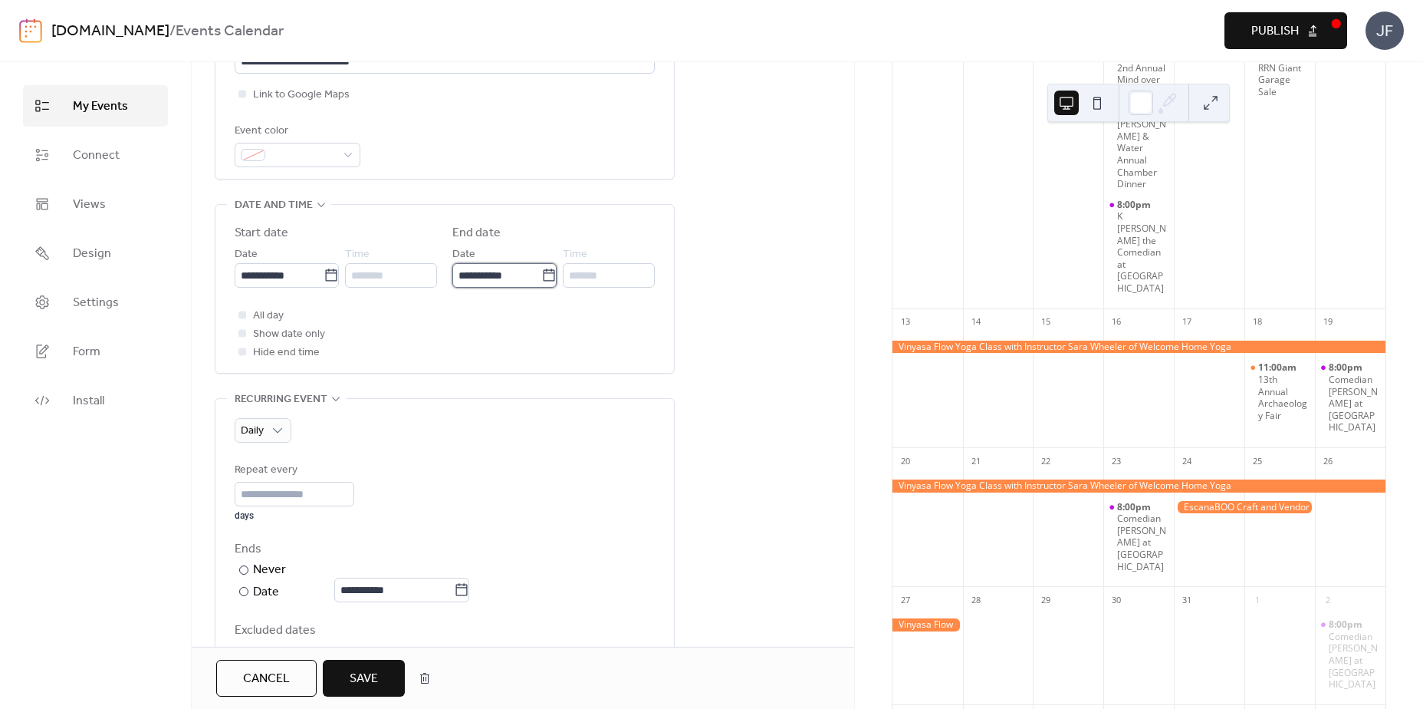
click at [518, 288] on input "**********" at bounding box center [497, 275] width 89 height 25
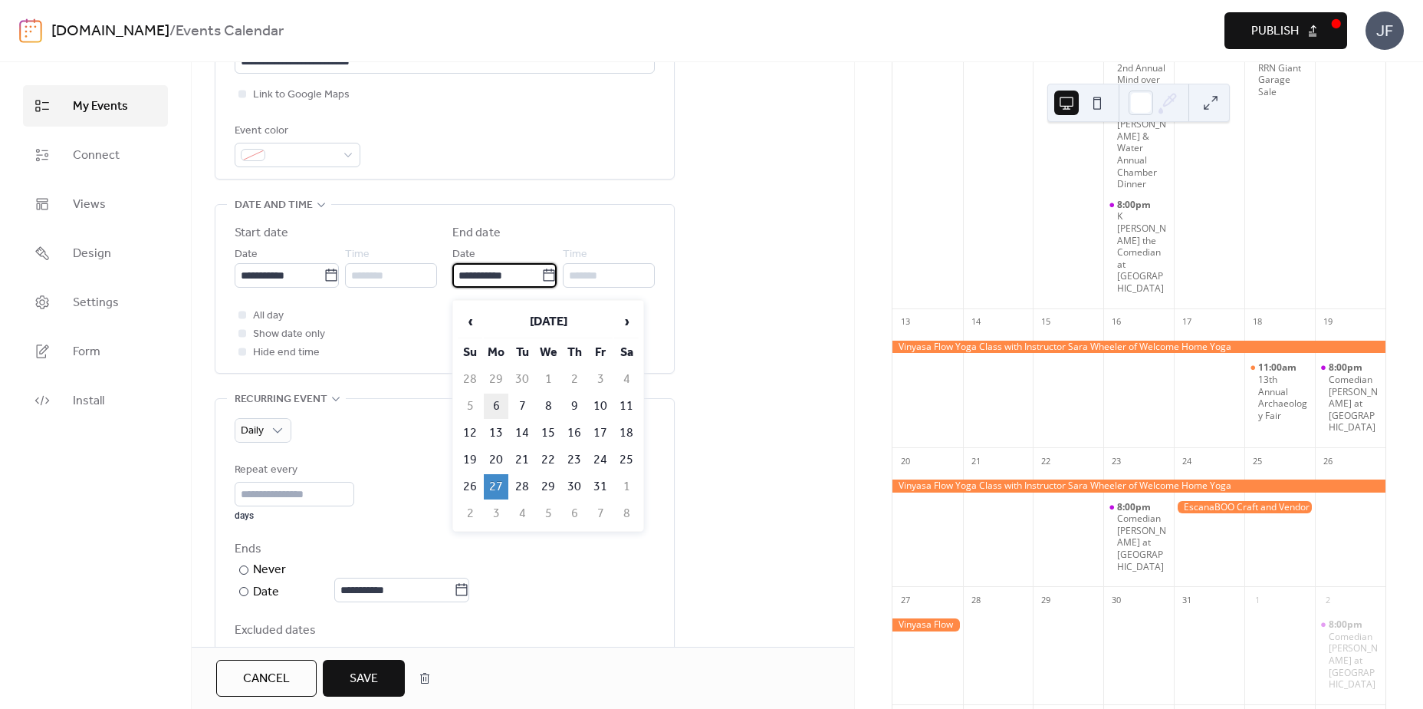
click at [503, 406] on td "6" at bounding box center [496, 405] width 25 height 25
type input "**********"
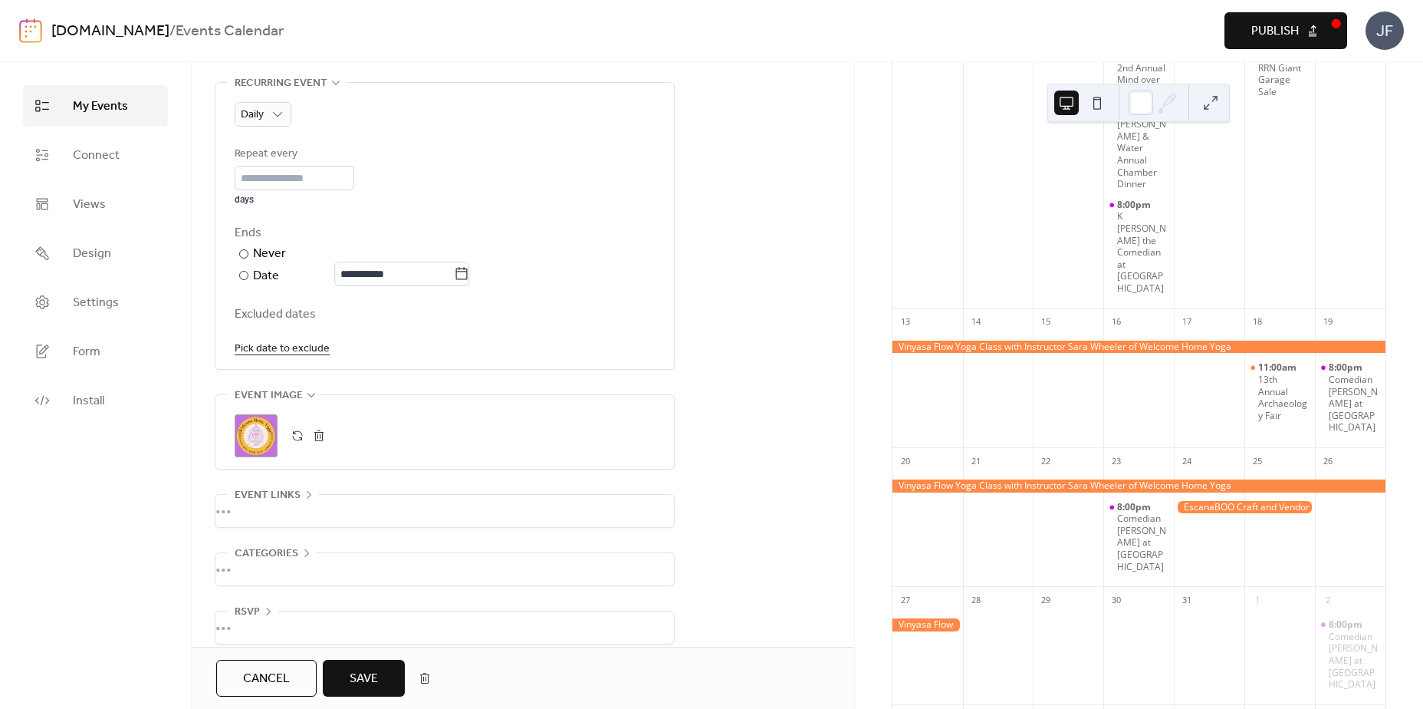
scroll to position [708, 0]
click at [354, 671] on span "Save" at bounding box center [364, 679] width 28 height 18
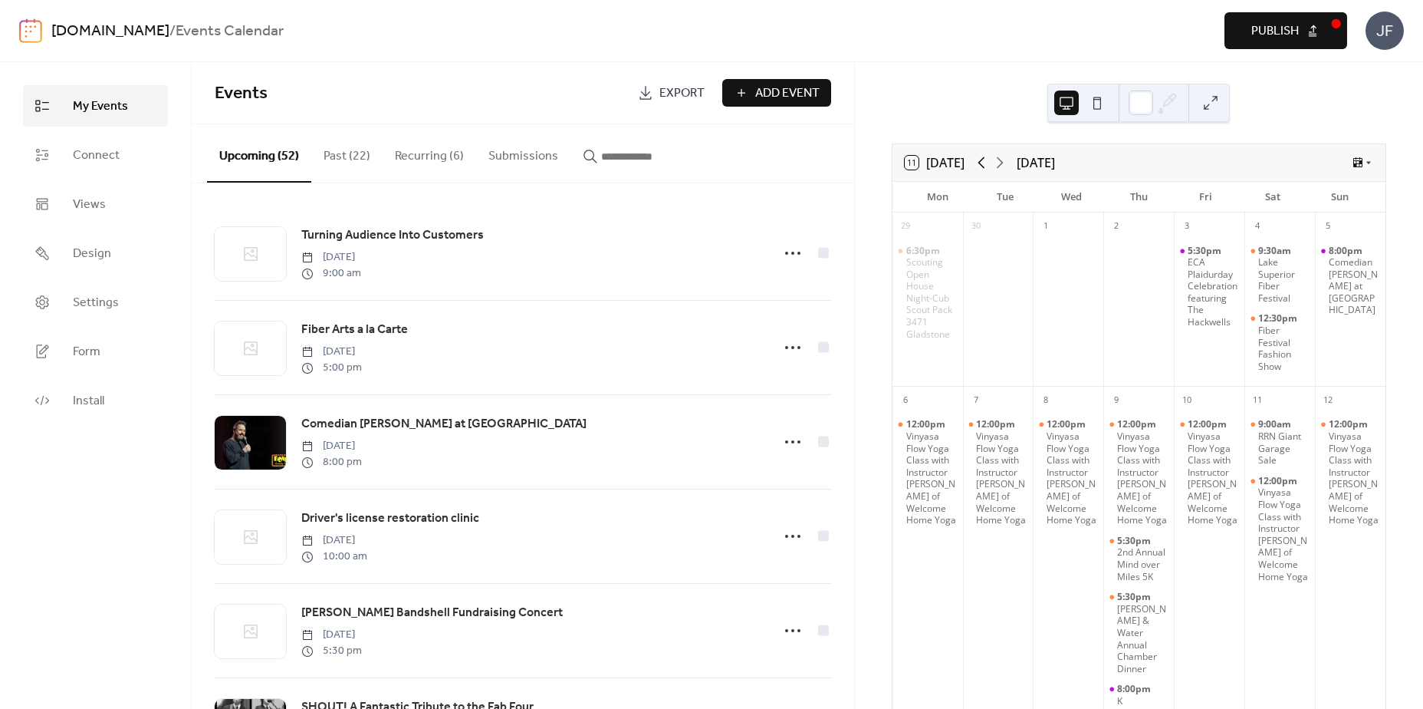
click at [988, 160] on icon at bounding box center [981, 162] width 18 height 18
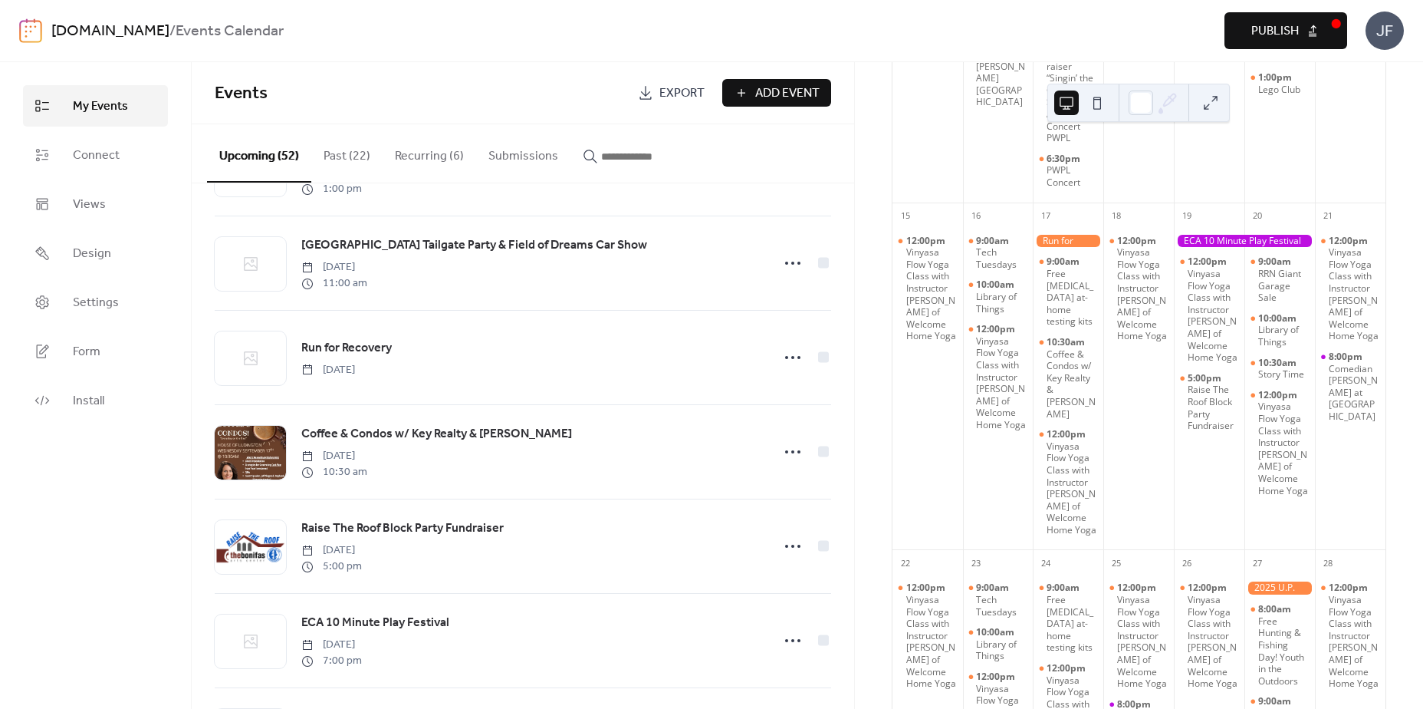
scroll to position [1063, 0]
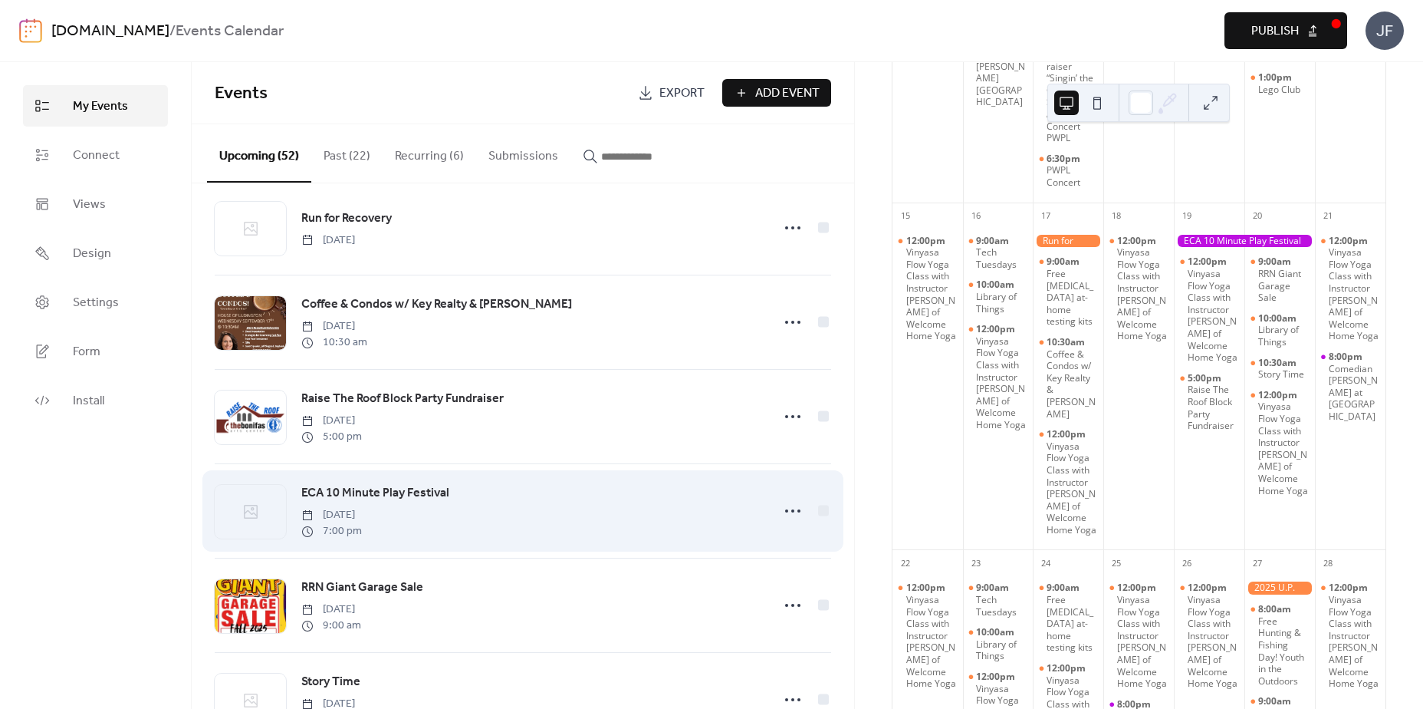
click at [422, 501] on span "ECA 10 Minute Play Festival" at bounding box center [375, 493] width 148 height 18
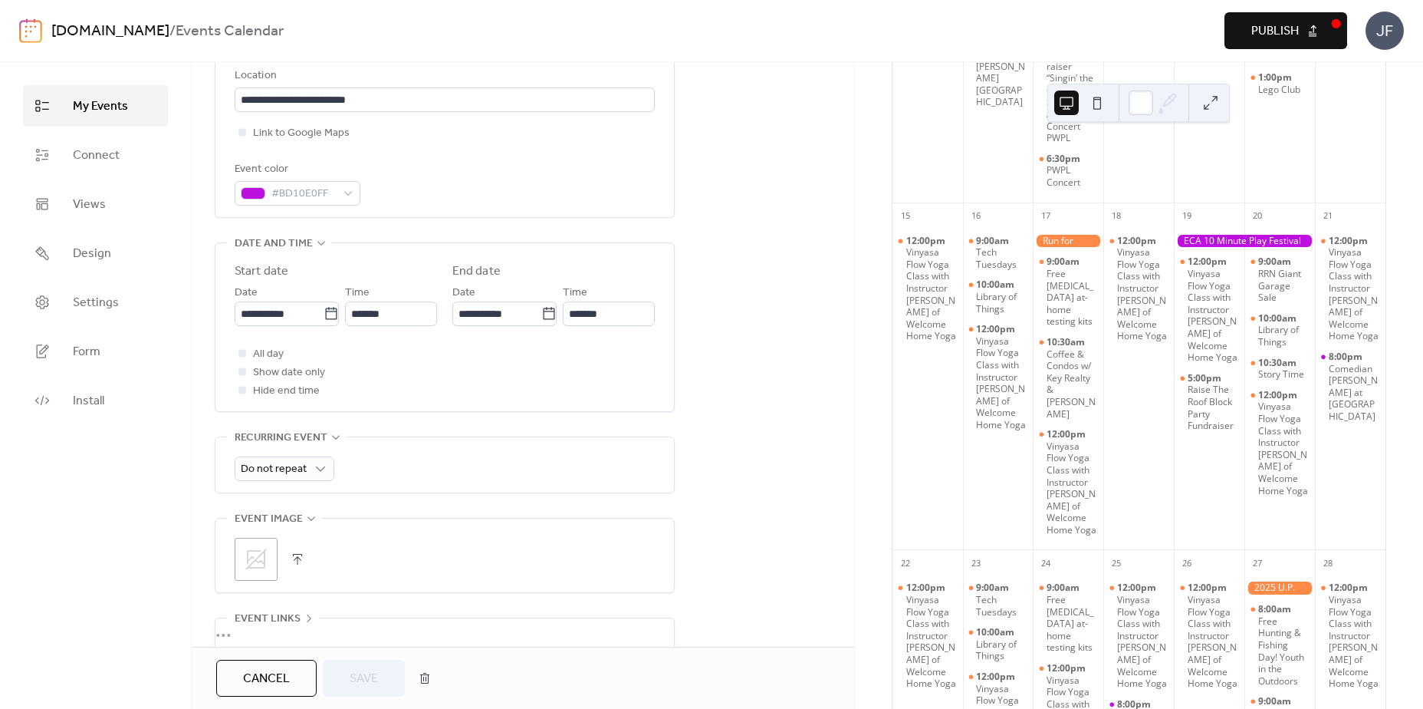
scroll to position [419, 0]
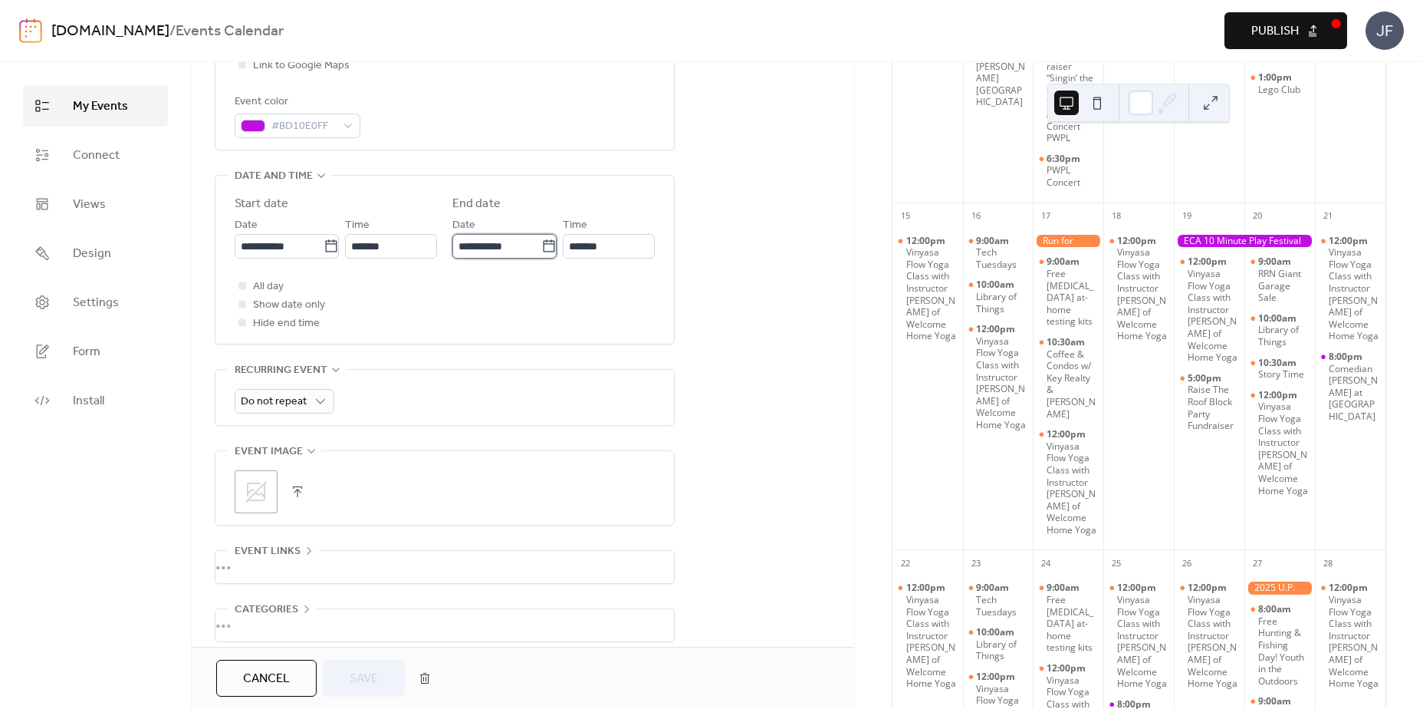
click at [504, 247] on input "**********" at bounding box center [497, 246] width 89 height 25
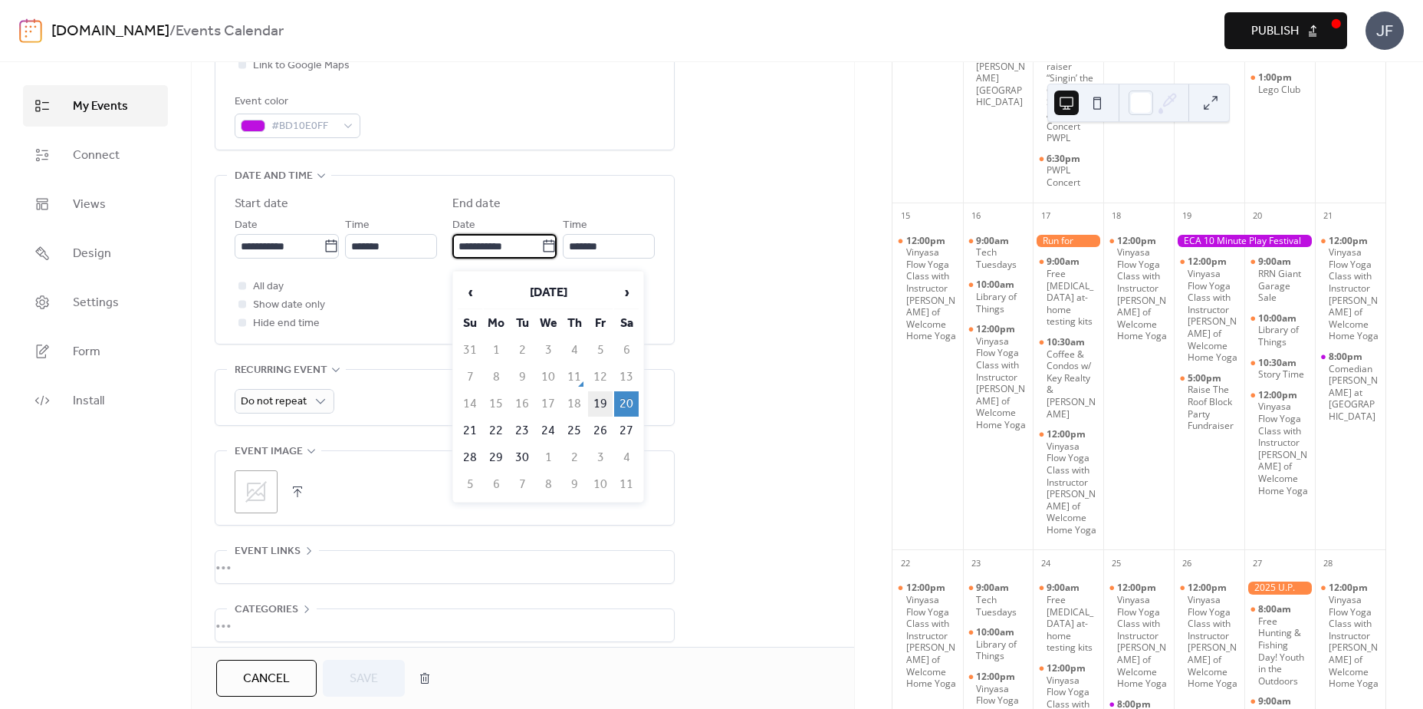
click at [591, 410] on td "19" at bounding box center [600, 403] width 25 height 25
type input "**********"
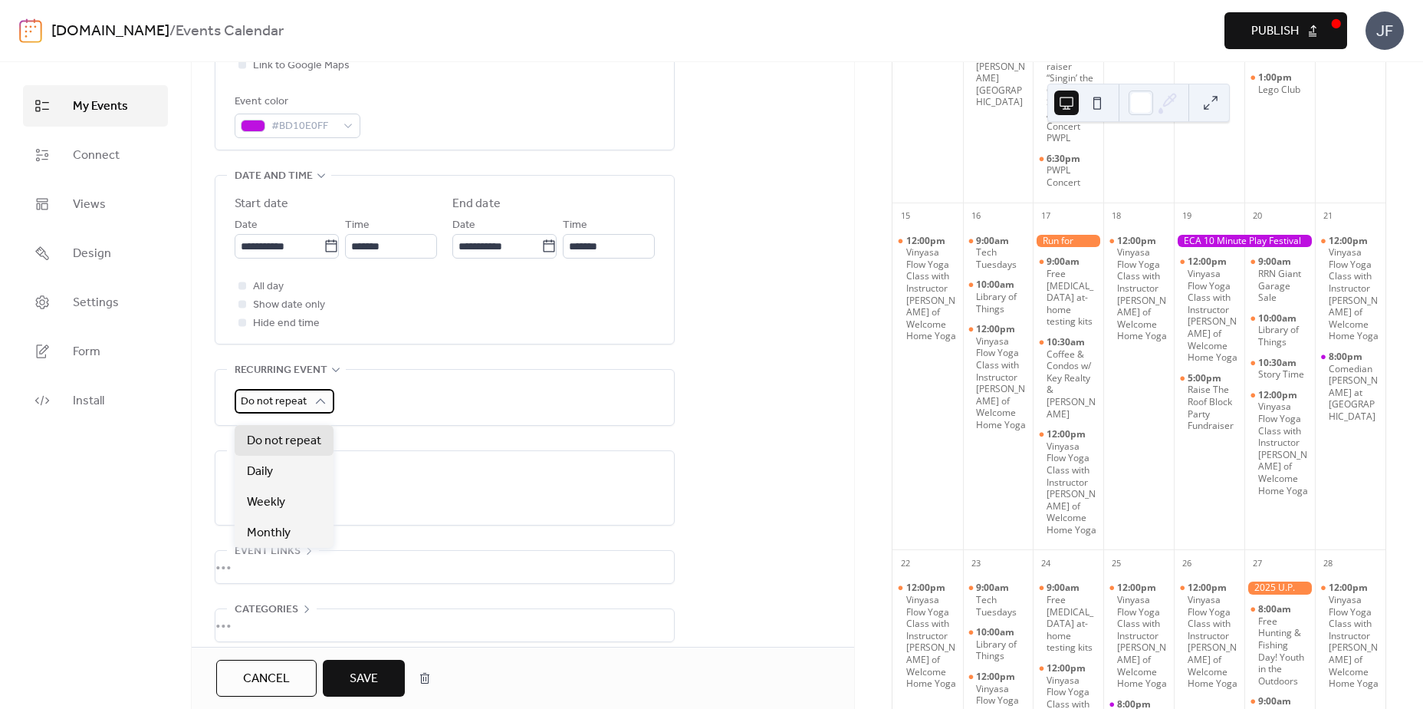
click at [304, 412] on span "Do not repeat" at bounding box center [274, 401] width 66 height 21
click at [281, 479] on div "Daily" at bounding box center [284, 471] width 99 height 31
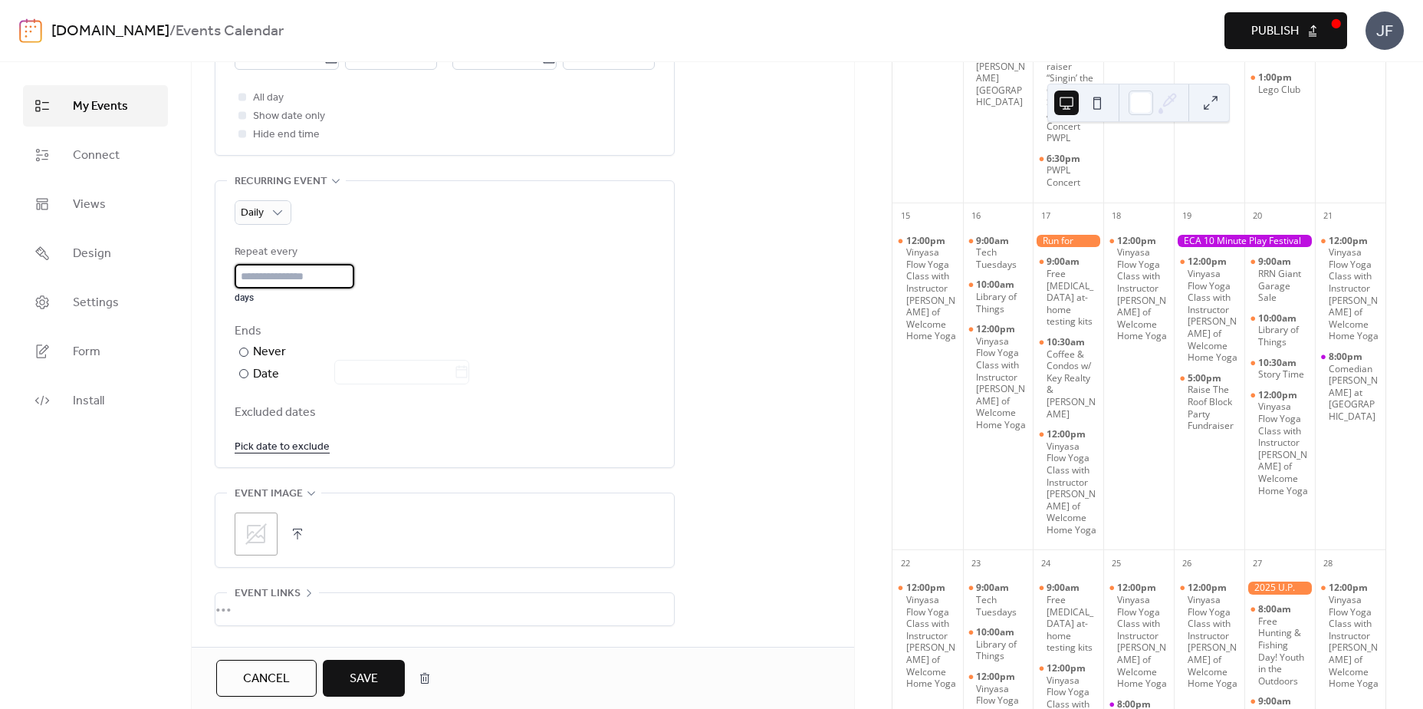
scroll to position [684, 0]
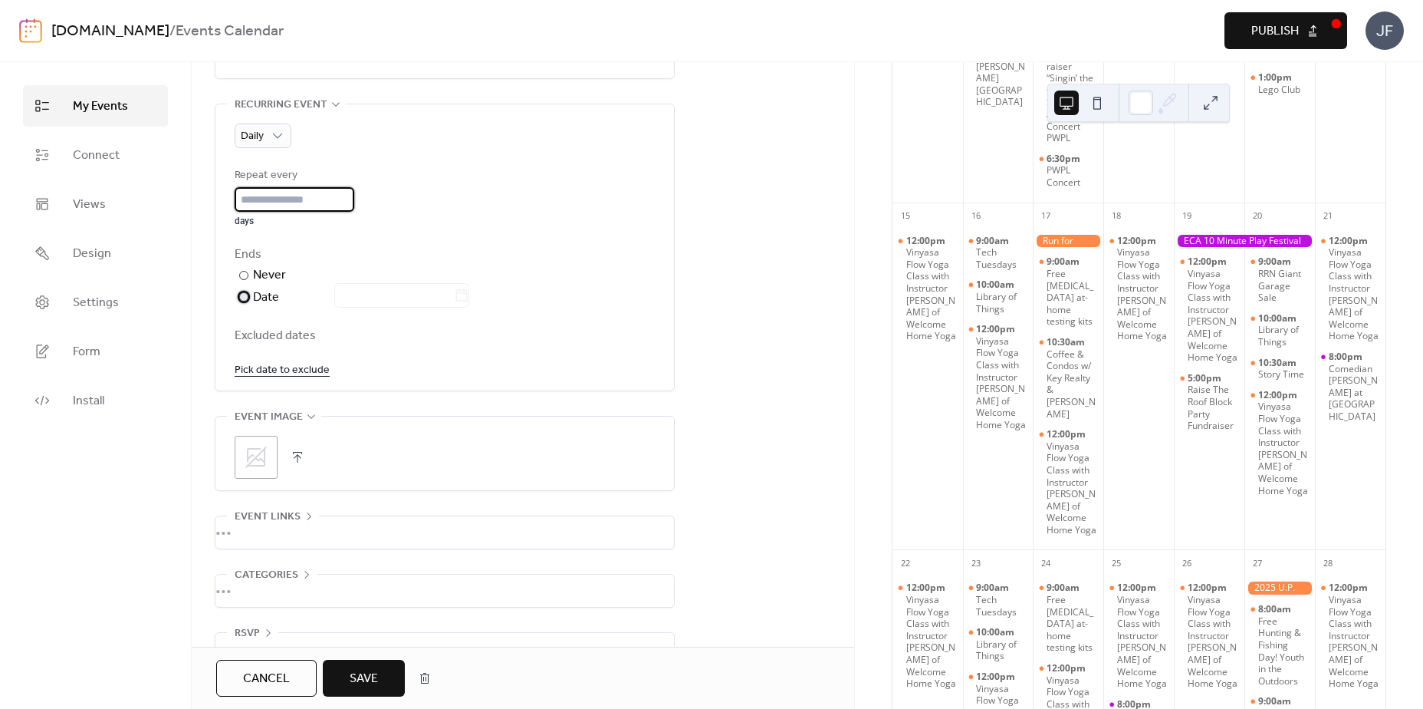
click at [282, 308] on div "Date" at bounding box center [361, 298] width 216 height 20
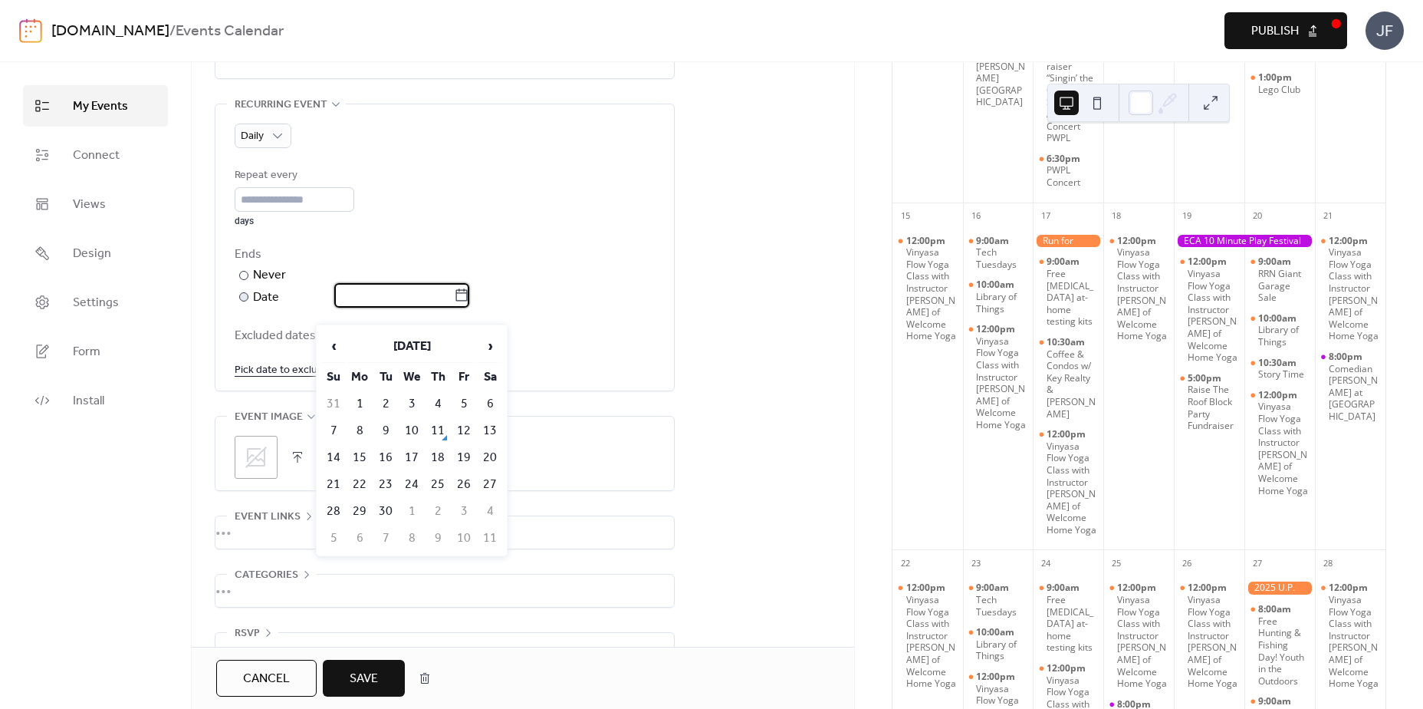
click at [357, 308] on input "text" at bounding box center [394, 295] width 120 height 25
click at [494, 456] on td "20" at bounding box center [490, 457] width 25 height 25
type input "**********"
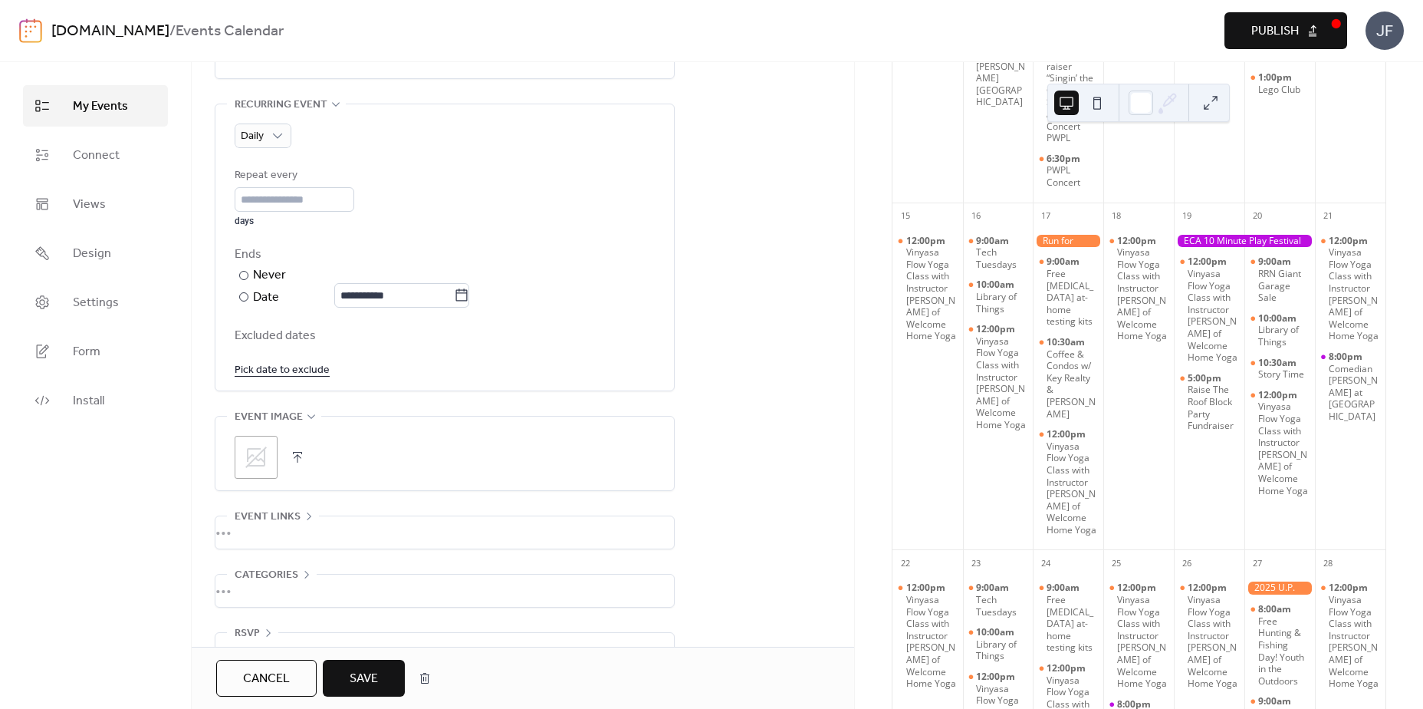
click at [668, 455] on div ";" at bounding box center [445, 453] width 459 height 74
click at [382, 676] on button "Save" at bounding box center [364, 678] width 82 height 37
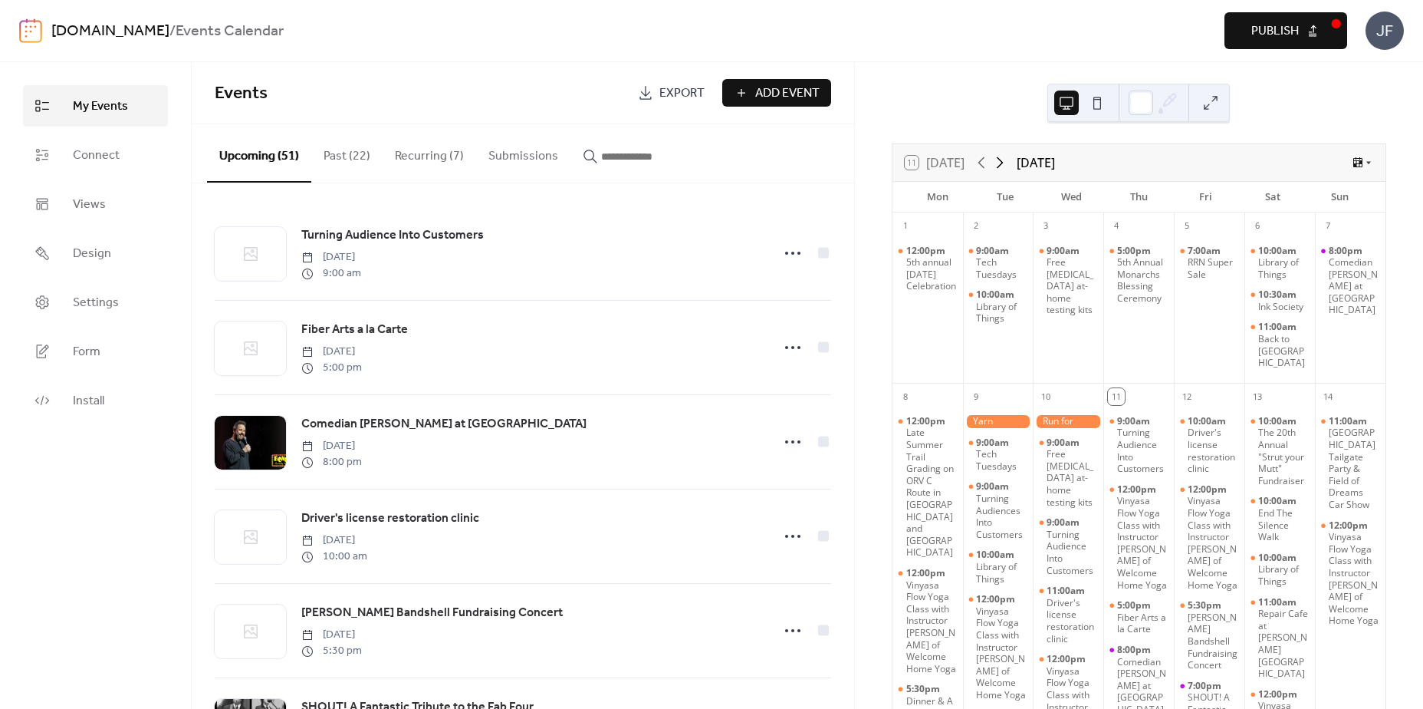
click at [1004, 171] on icon at bounding box center [1000, 162] width 18 height 18
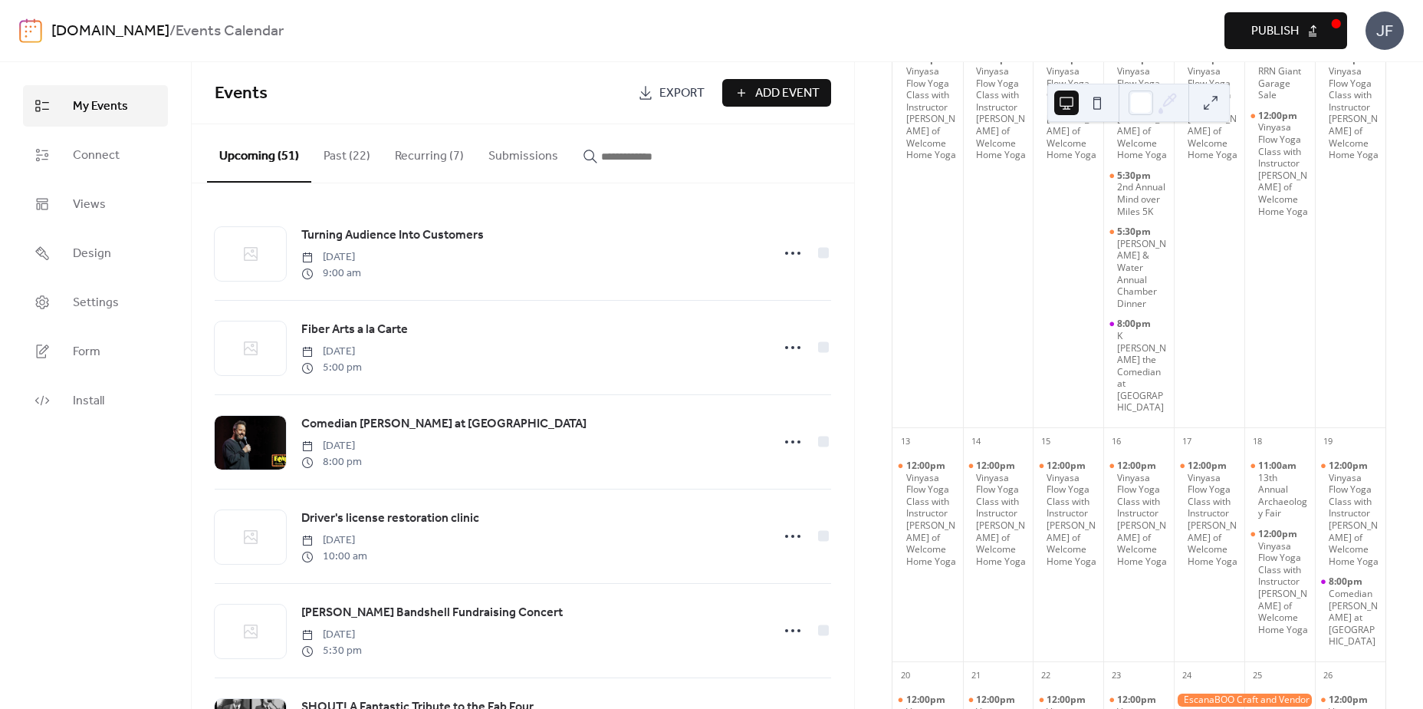
scroll to position [401, 0]
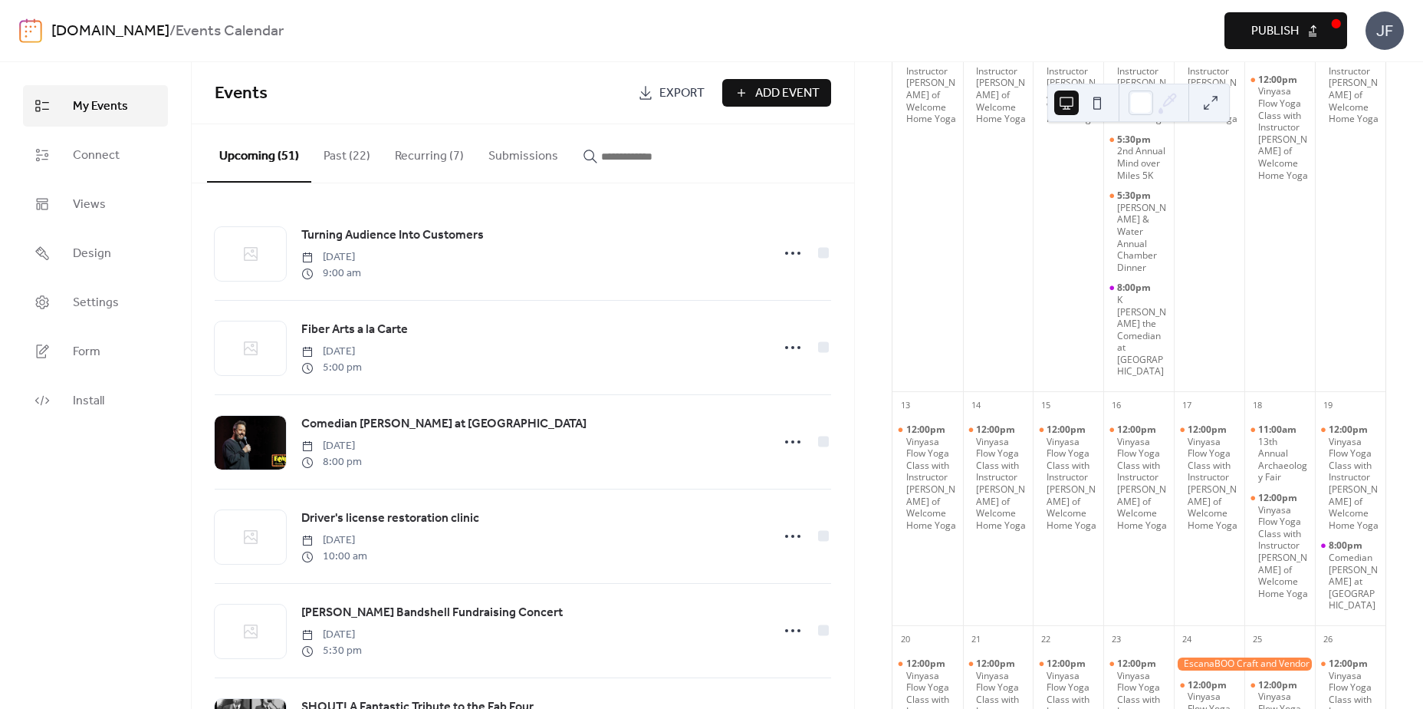
click at [1280, 29] on span "Publish" at bounding box center [1276, 31] width 48 height 18
